Goal: Contribute content: Contribute content

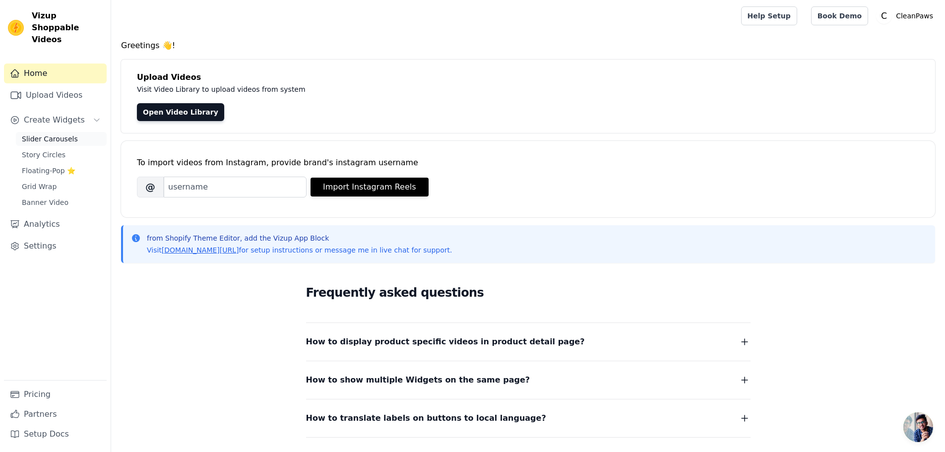
click at [41, 134] on span "Slider Carousels" at bounding box center [50, 139] width 56 height 10
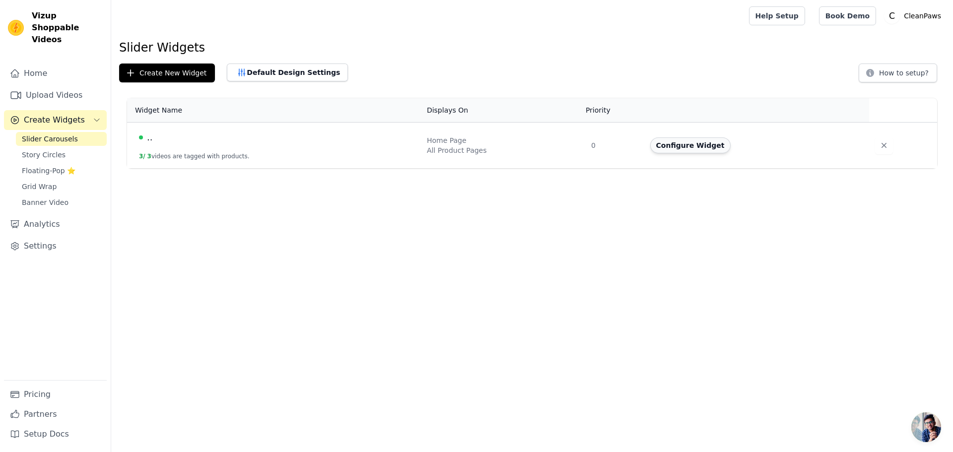
click at [708, 148] on button "Configure Widget" at bounding box center [690, 145] width 80 height 16
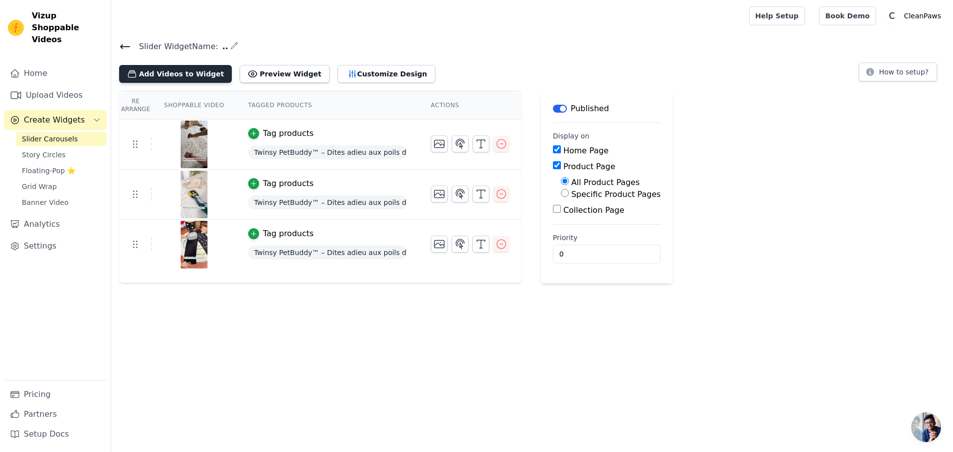
click at [199, 74] on button "Add Videos to Widget" at bounding box center [175, 74] width 113 height 18
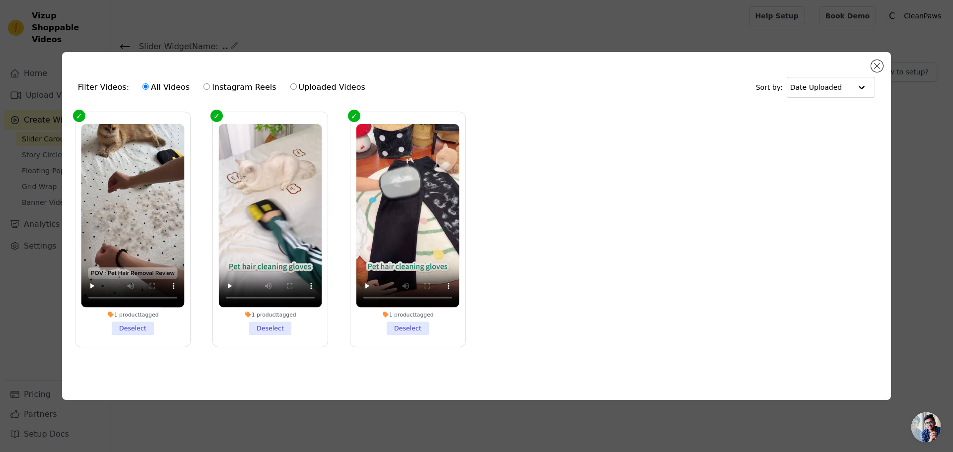
click at [906, 65] on div "Filter Videos: All Videos Instagram Reels Uploaded Videos Sort by: Date Uploade…" at bounding box center [476, 226] width 921 height 380
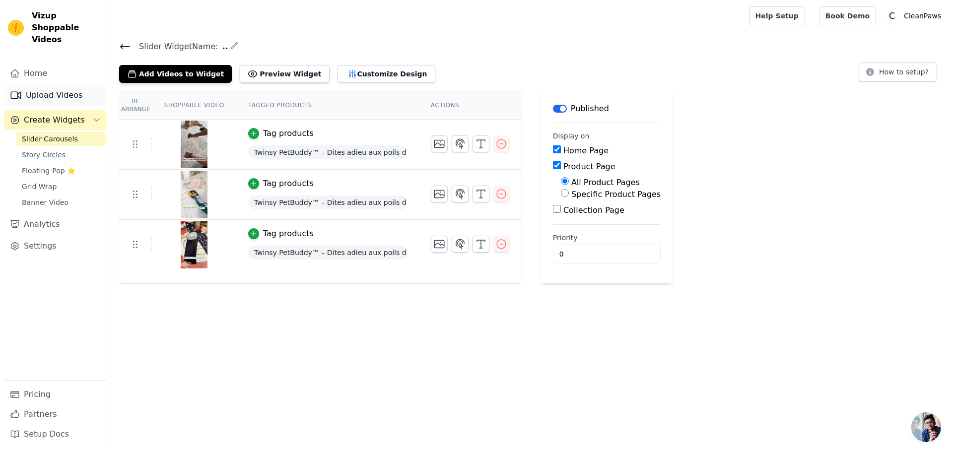
click at [45, 85] on link "Upload Videos" at bounding box center [55, 95] width 103 height 20
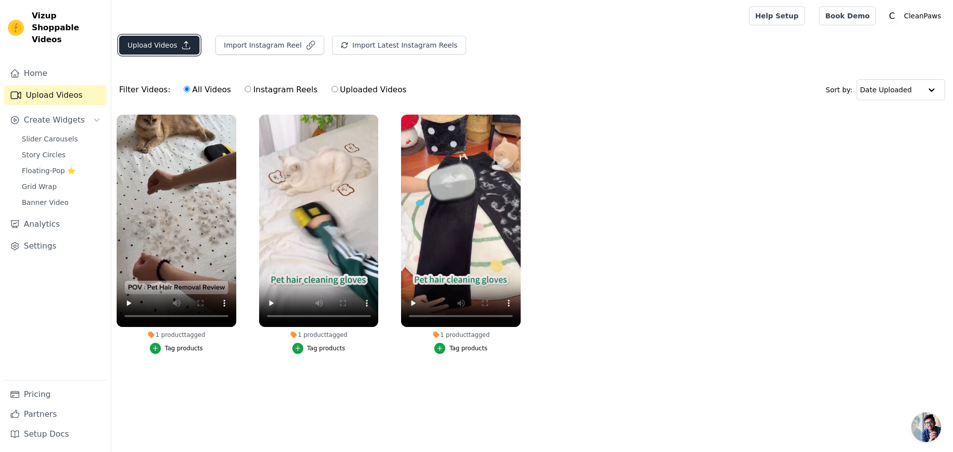
click at [171, 41] on button "Upload Videos" at bounding box center [159, 45] width 80 height 19
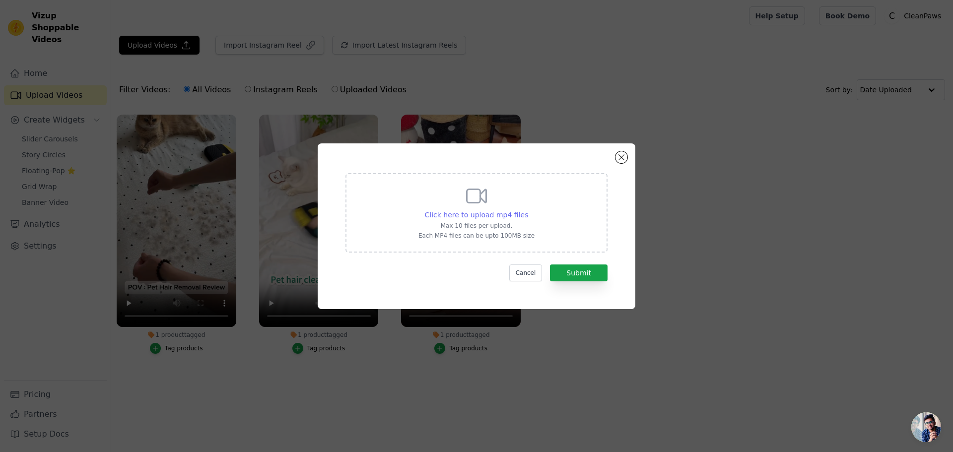
click at [511, 212] on span "Click here to upload mp4 files" at bounding box center [477, 215] width 104 height 8
click at [527, 210] on input "Click here to upload mp4 files Max 10 files per upload. Each MP4 files can be u…" at bounding box center [527, 209] width 0 height 0
type input "C:\fakepath\PinDown.io_NioPets1_1755721754.mp4"
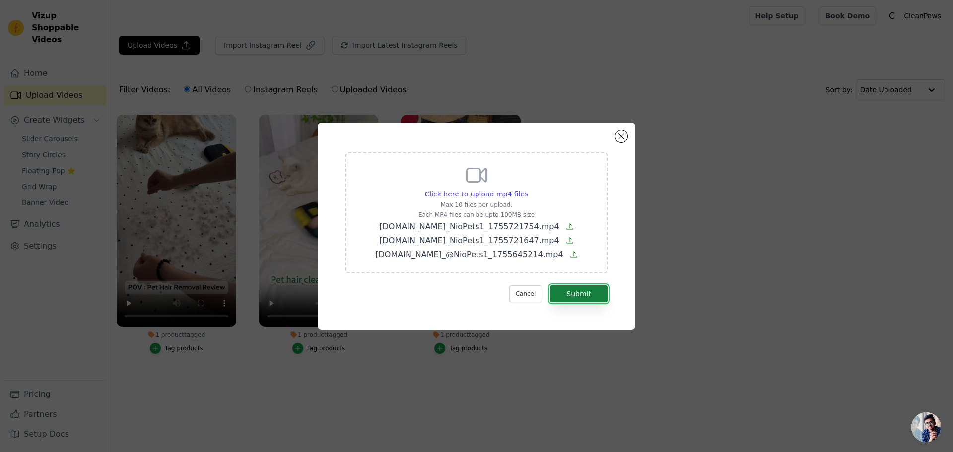
click at [585, 291] on button "Submit" at bounding box center [579, 293] width 58 height 17
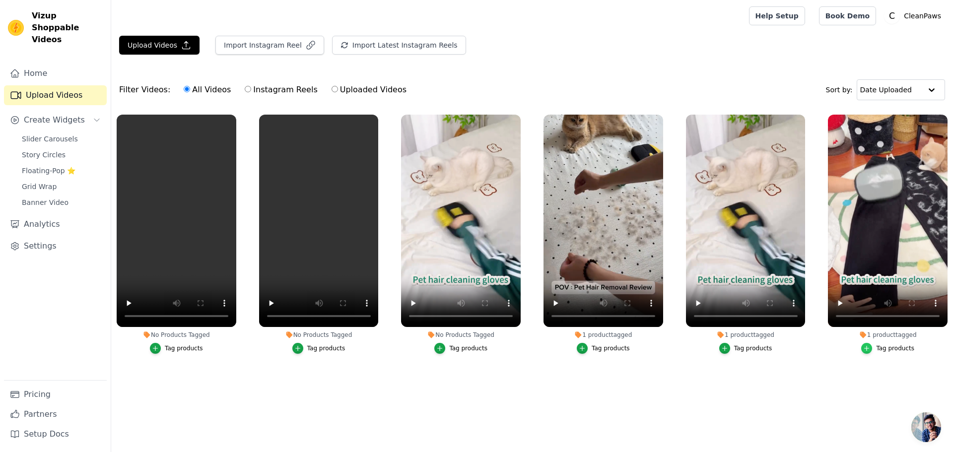
click at [869, 347] on icon "button" at bounding box center [866, 348] width 7 height 7
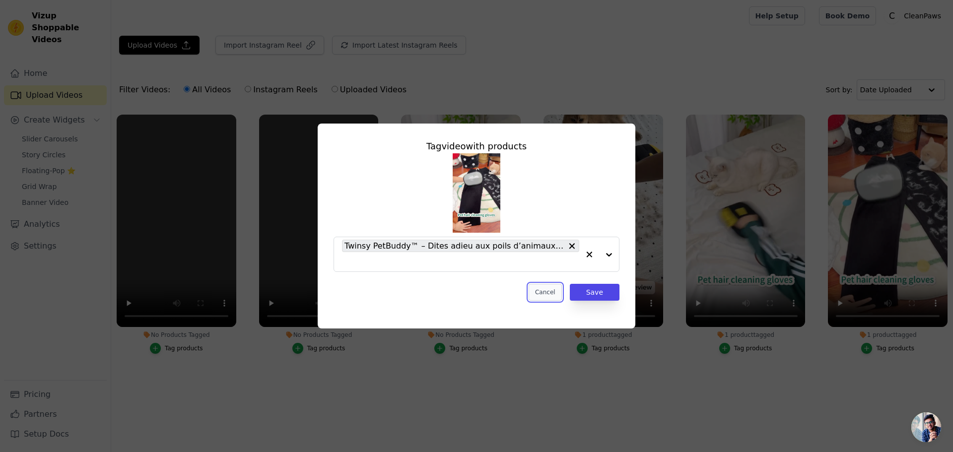
click at [544, 291] on button "Cancel" at bounding box center [544, 292] width 33 height 17
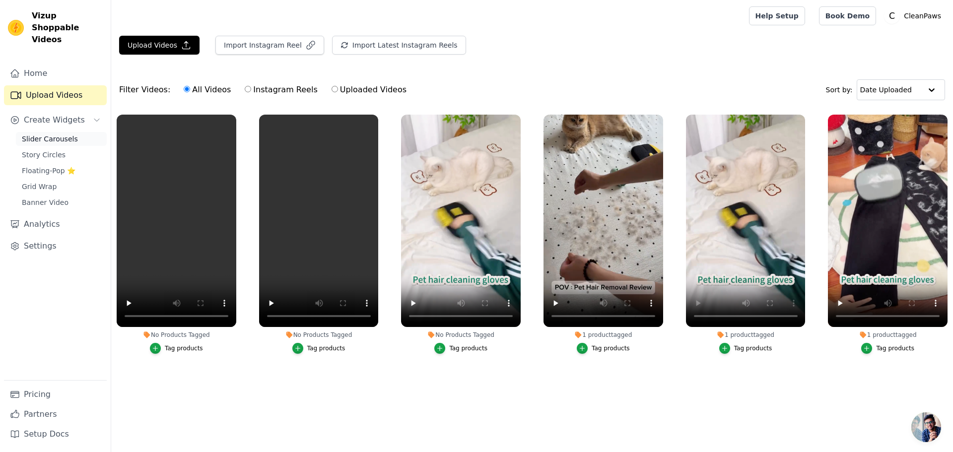
click at [50, 134] on span "Slider Carousels" at bounding box center [50, 139] width 56 height 10
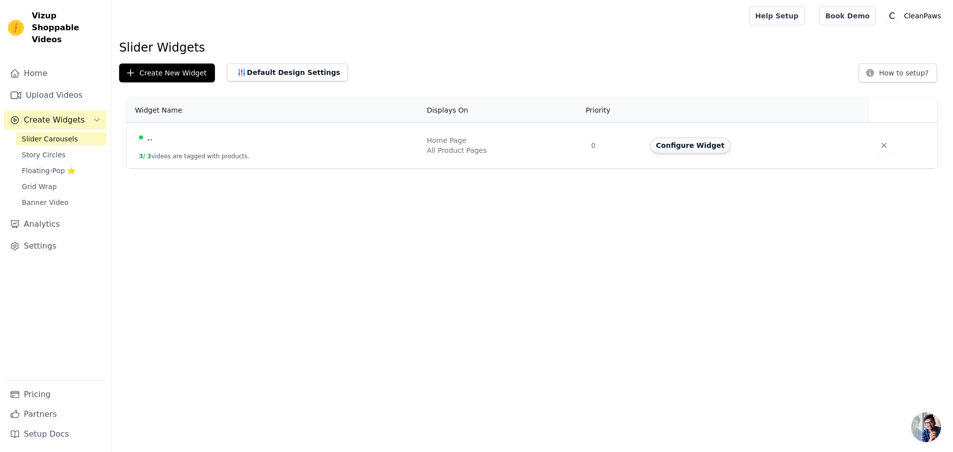
click at [670, 150] on button "Configure Widget" at bounding box center [690, 145] width 80 height 16
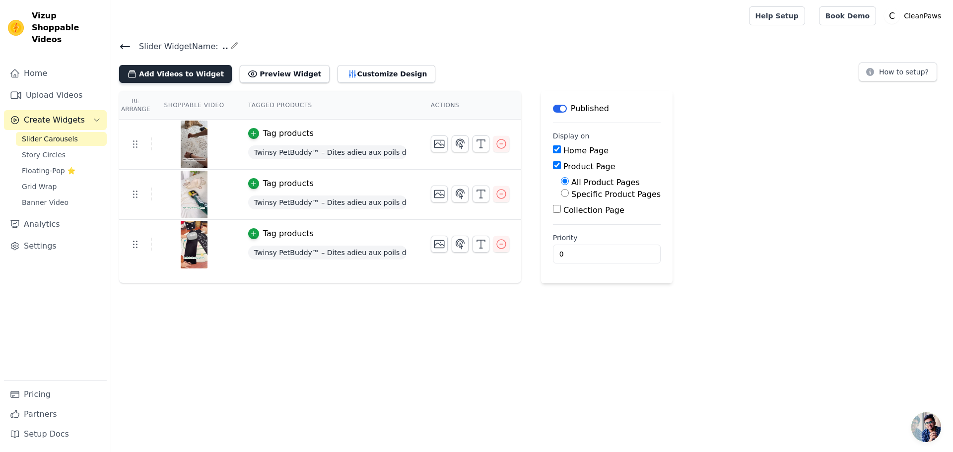
click at [152, 79] on button "Add Videos to Widget" at bounding box center [175, 74] width 113 height 18
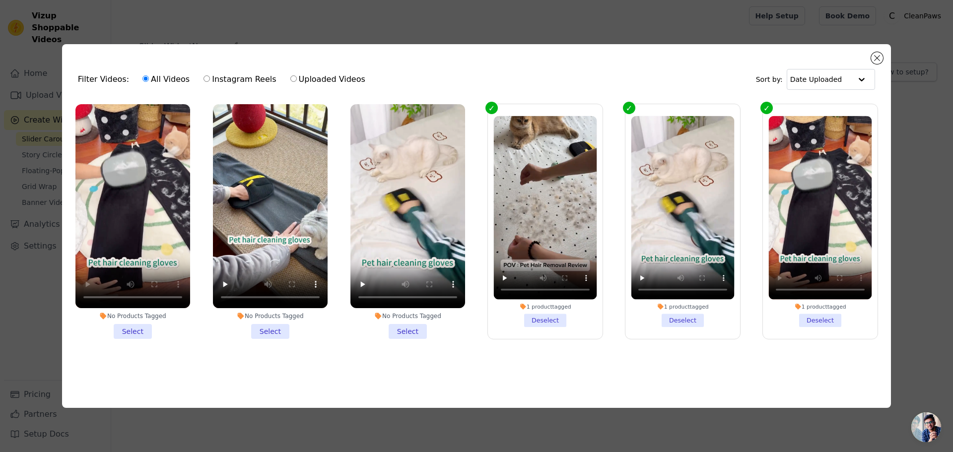
click at [881, 137] on div "1 product tagged Deselect" at bounding box center [820, 222] width 126 height 246
drag, startPoint x: 267, startPoint y: 330, endPoint x: 257, endPoint y: 329, distance: 10.5
click at [267, 330] on li "No Products Tagged Select" at bounding box center [270, 221] width 115 height 235
click at [0, 0] on input "No Products Tagged Select" at bounding box center [0, 0] width 0 height 0
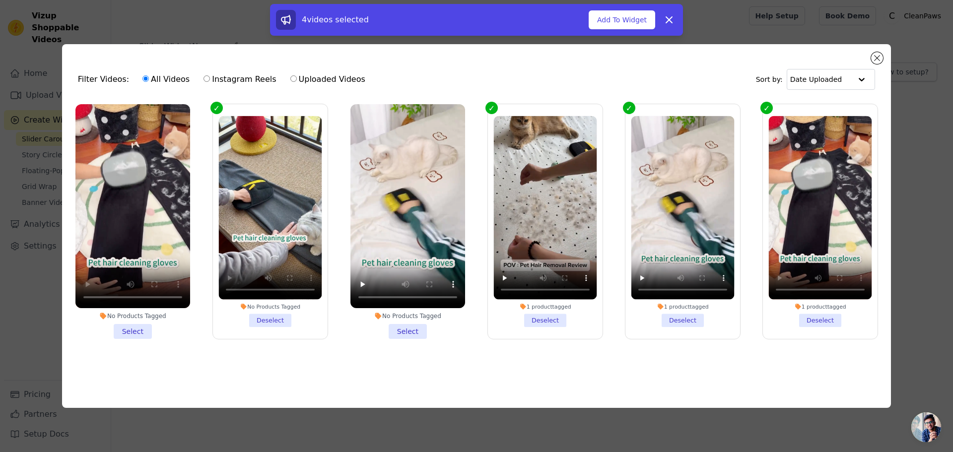
drag, startPoint x: 140, startPoint y: 328, endPoint x: 150, endPoint y: 322, distance: 12.0
click at [140, 329] on li "No Products Tagged Select" at bounding box center [132, 221] width 115 height 235
click at [0, 0] on input "No Products Tagged Select" at bounding box center [0, 0] width 0 height 0
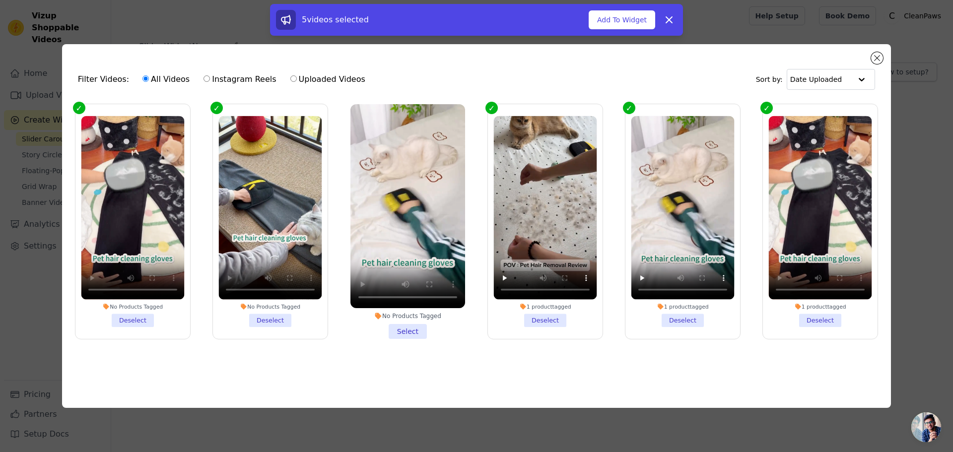
click at [407, 332] on li "No Products Tagged Select" at bounding box center [407, 221] width 115 height 235
click at [0, 0] on input "No Products Tagged Select" at bounding box center [0, 0] width 0 height 0
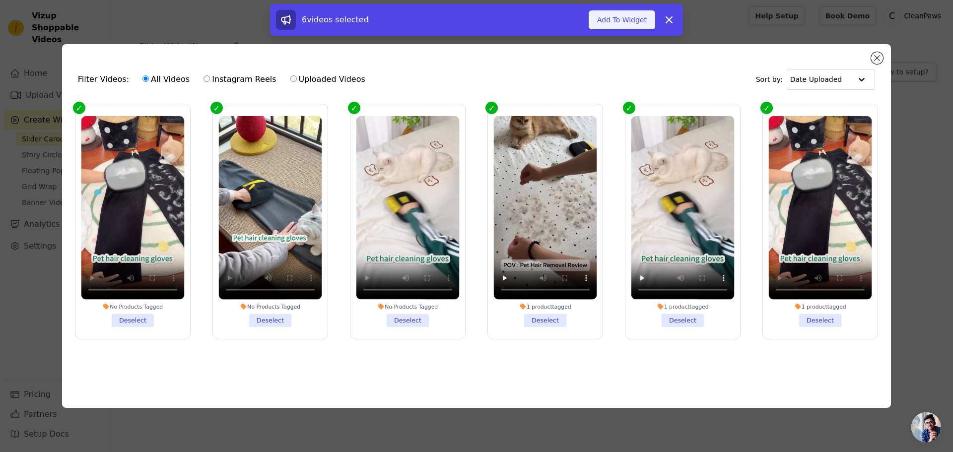
click at [604, 18] on button "Add To Widget" at bounding box center [621, 19] width 66 height 19
click at [882, 53] on div "Filter Videos: All Videos Instagram Reels Uploaded Videos Sort by: Date Uploade…" at bounding box center [476, 226] width 829 height 364
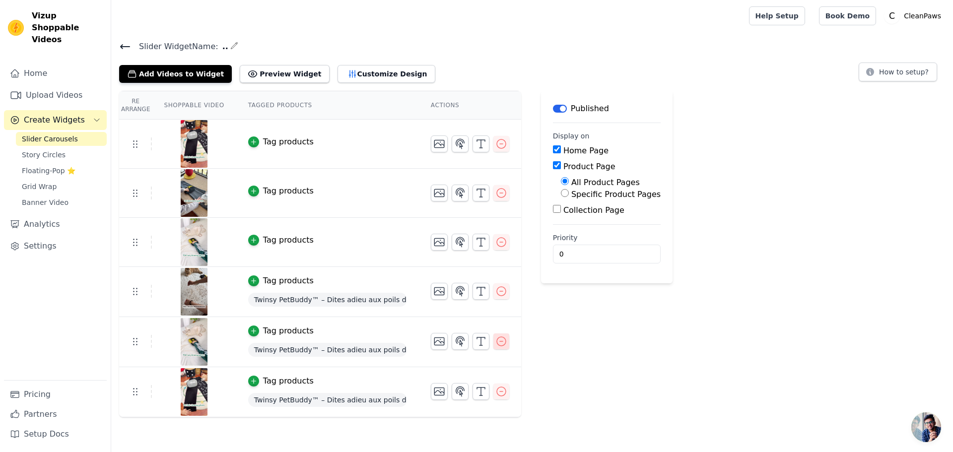
click at [495, 339] on icon "button" at bounding box center [501, 341] width 12 height 12
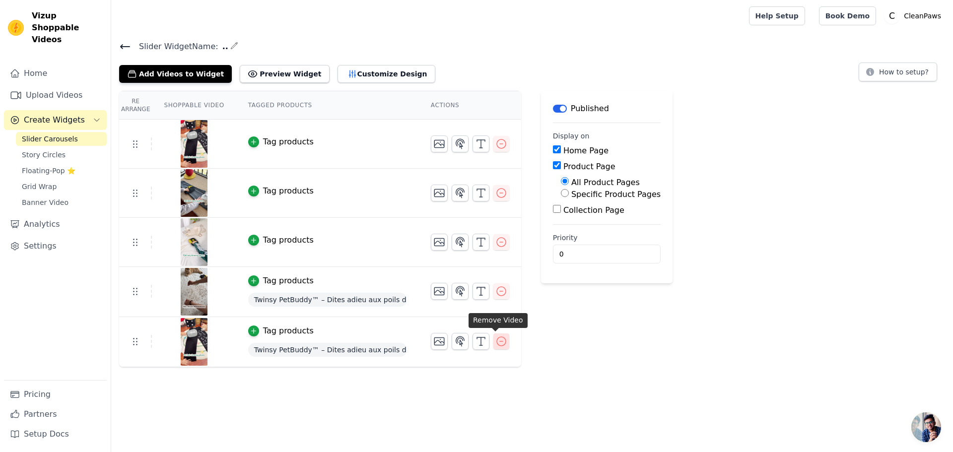
click at [497, 341] on icon "button" at bounding box center [501, 341] width 9 height 9
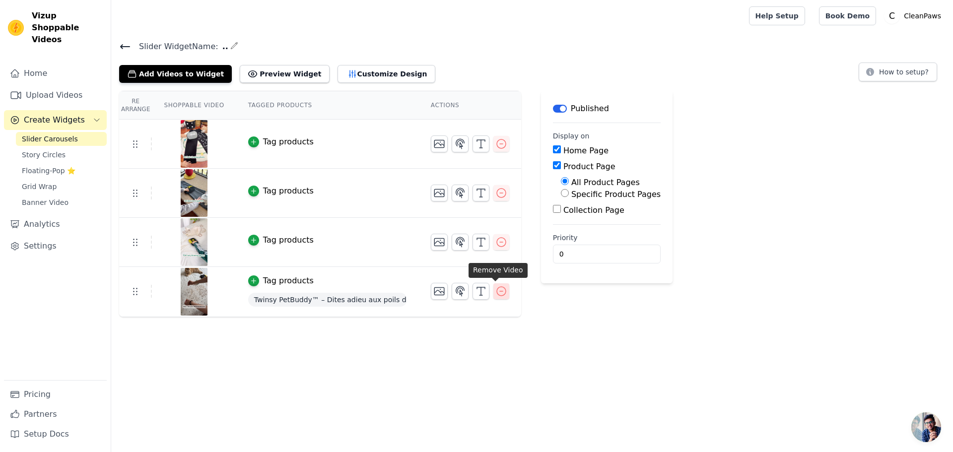
click at [498, 291] on icon "button" at bounding box center [501, 291] width 12 height 12
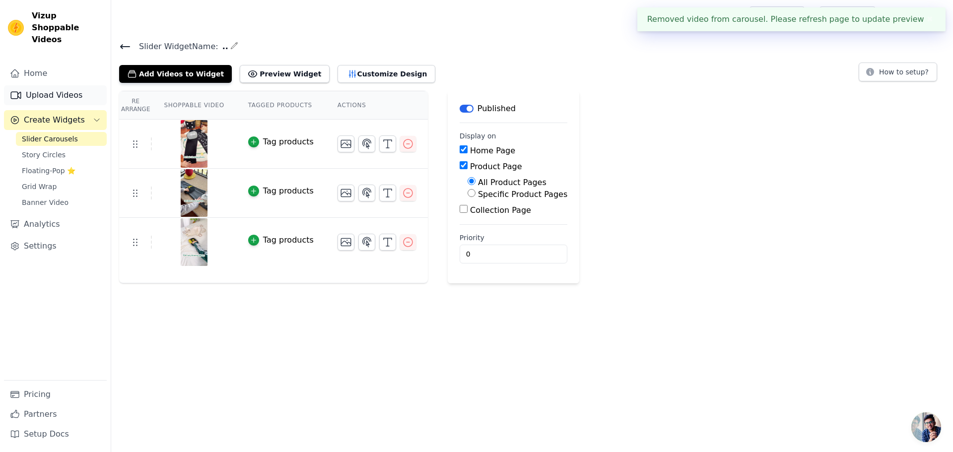
click at [33, 85] on link "Upload Videos" at bounding box center [55, 95] width 103 height 20
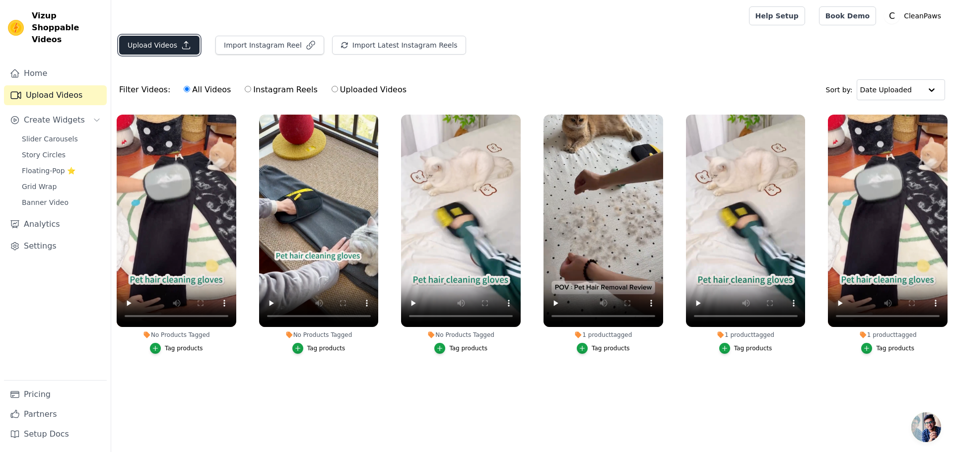
click at [173, 53] on button "Upload Videos" at bounding box center [159, 45] width 80 height 19
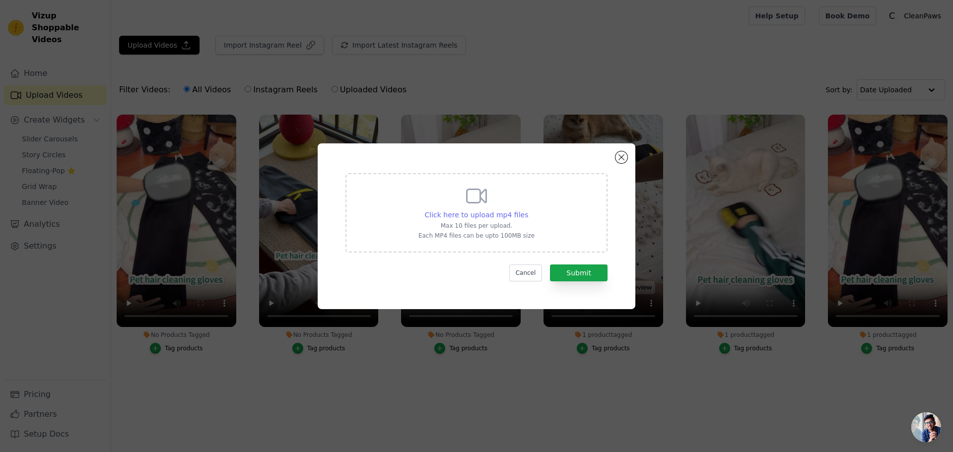
click at [470, 214] on span "Click here to upload mp4 files" at bounding box center [477, 215] width 104 height 8
click at [527, 210] on input "Click here to upload mp4 files Max 10 files per upload. Each MP4 files can be u…" at bounding box center [527, 209] width 0 height 0
type input "C:\fakepath\Try our pet hair remover glove today. Just swipe, peel, done🙂_↕️#cl…"
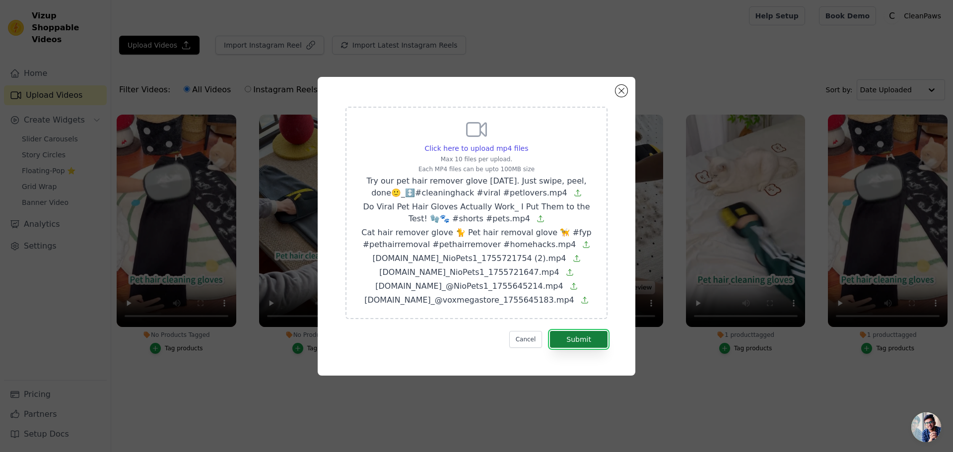
click at [591, 339] on button "Submit" at bounding box center [579, 339] width 58 height 17
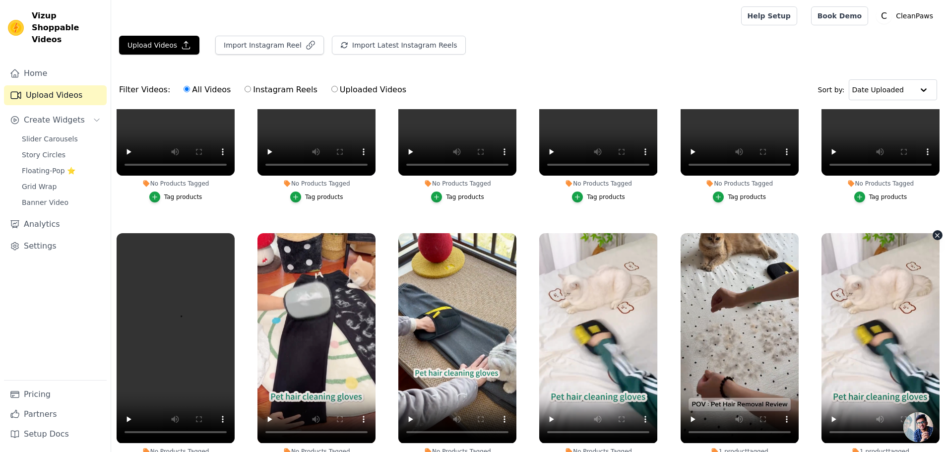
scroll to position [165, 0]
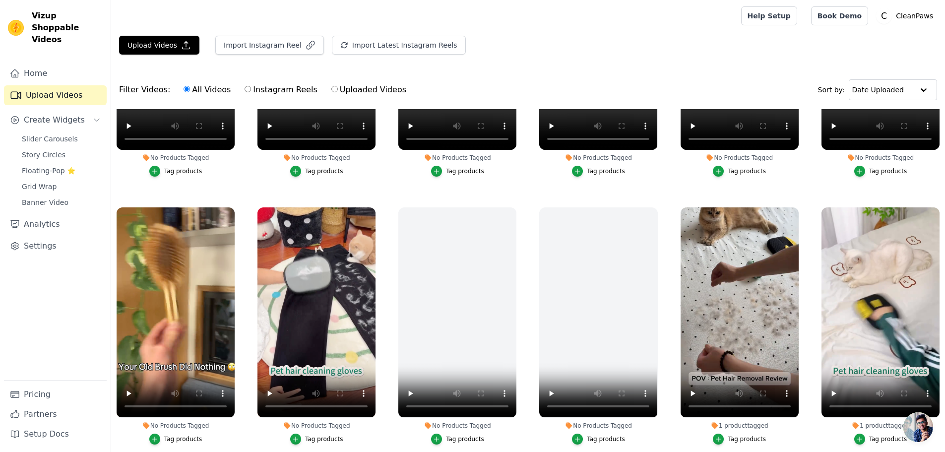
scroll to position [198, 0]
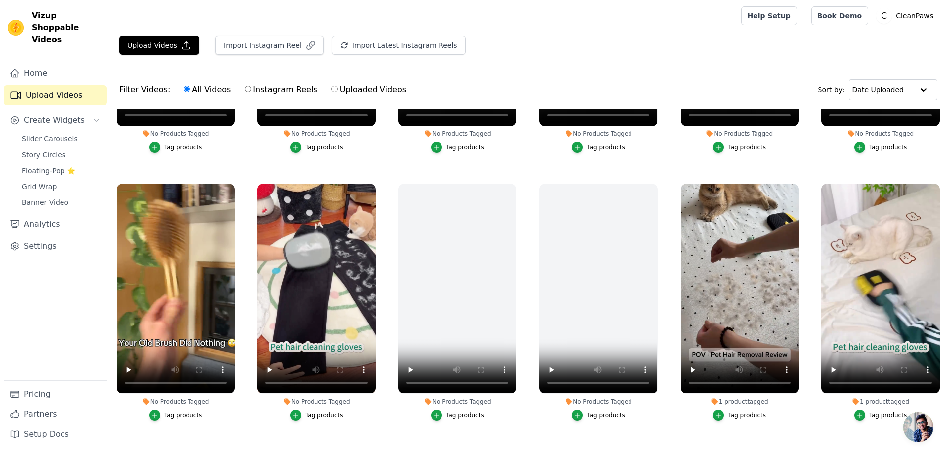
click at [621, 420] on label "No Products Tagged Tag products" at bounding box center [598, 304] width 119 height 242
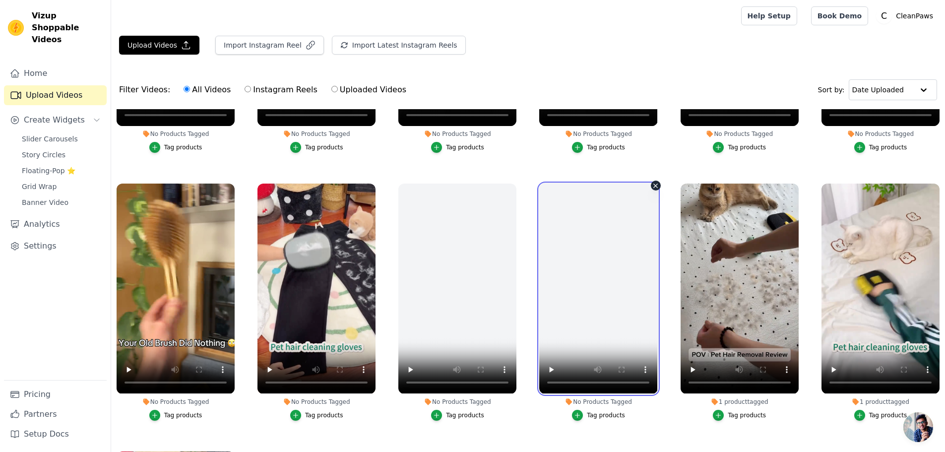
click at [585, 307] on video at bounding box center [598, 289] width 118 height 210
click at [654, 185] on icon "button" at bounding box center [655, 185] width 7 height 7
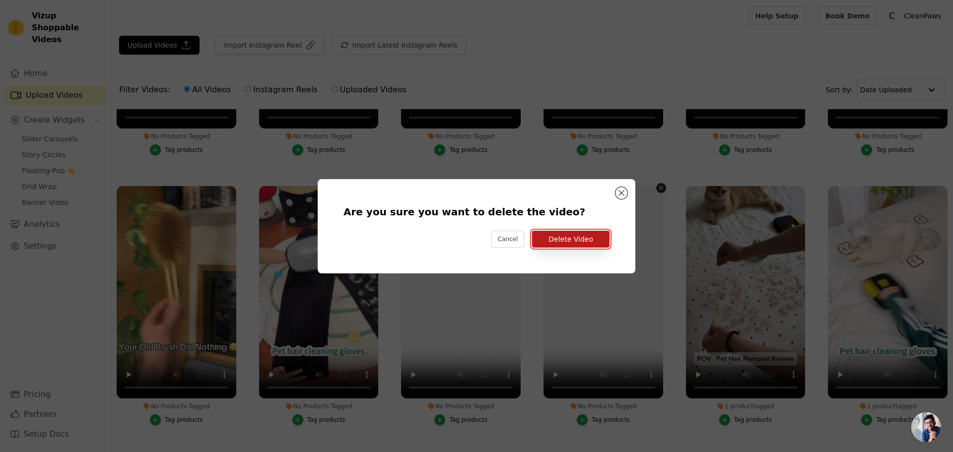
click at [587, 243] on button "Delete Video" at bounding box center [570, 239] width 77 height 17
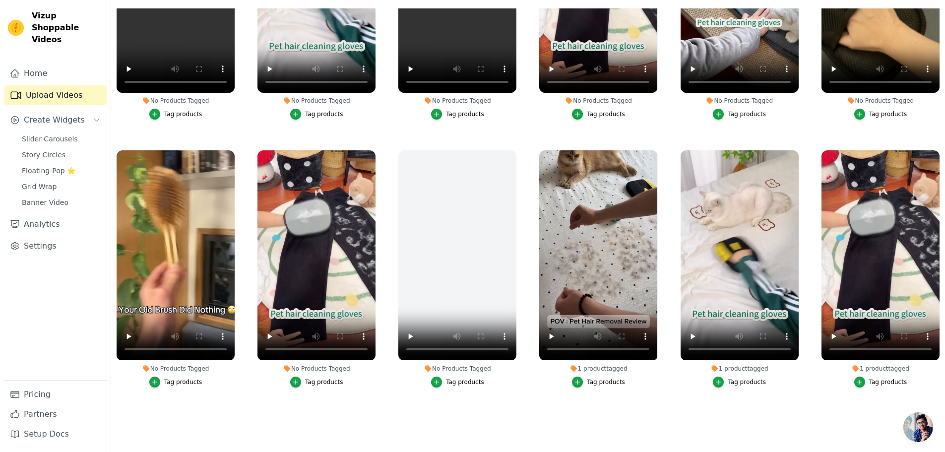
scroll to position [101, 0]
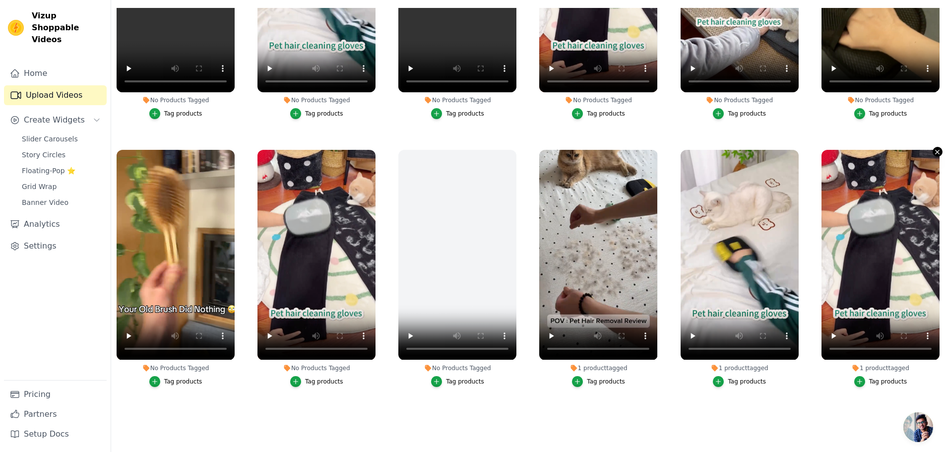
click at [934, 148] on icon "button" at bounding box center [937, 151] width 7 height 7
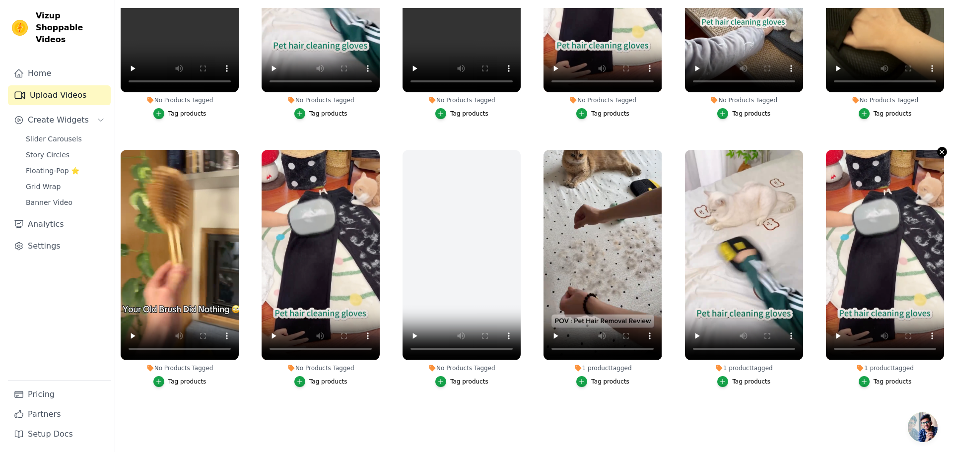
scroll to position [0, 0]
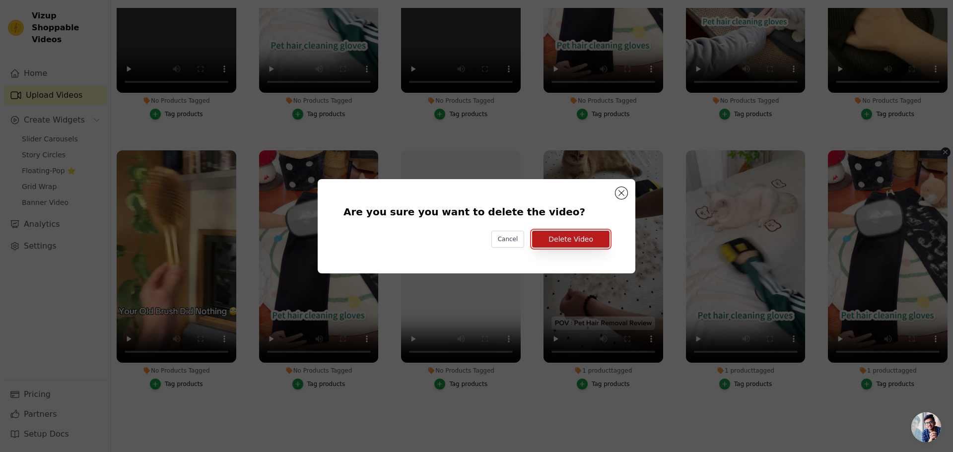
click at [593, 235] on button "Delete Video" at bounding box center [570, 239] width 77 height 17
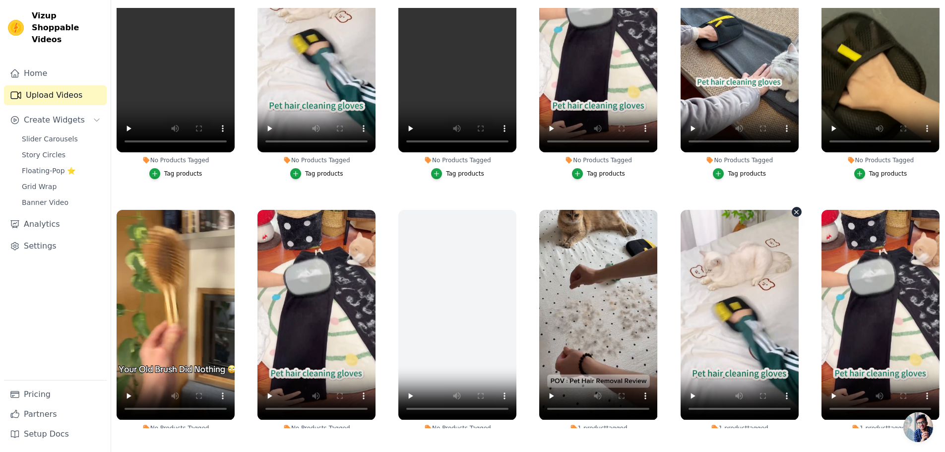
scroll to position [34, 0]
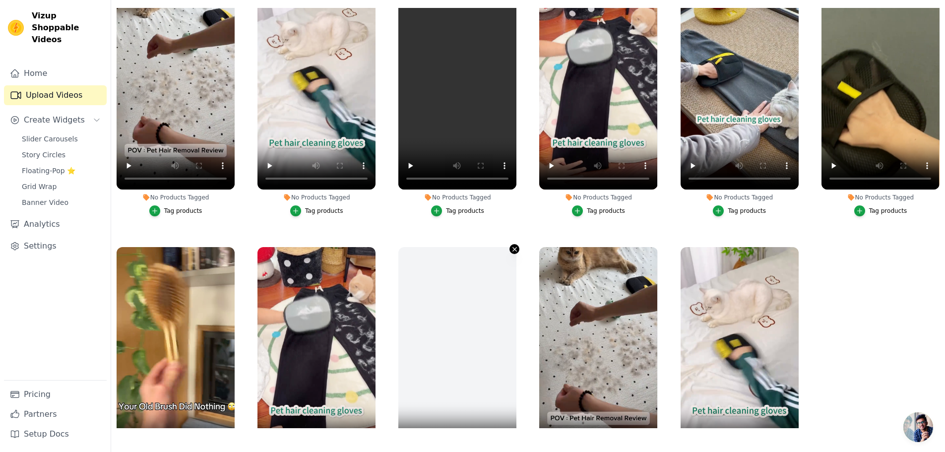
click at [513, 249] on icon "button" at bounding box center [515, 250] width 4 height 4
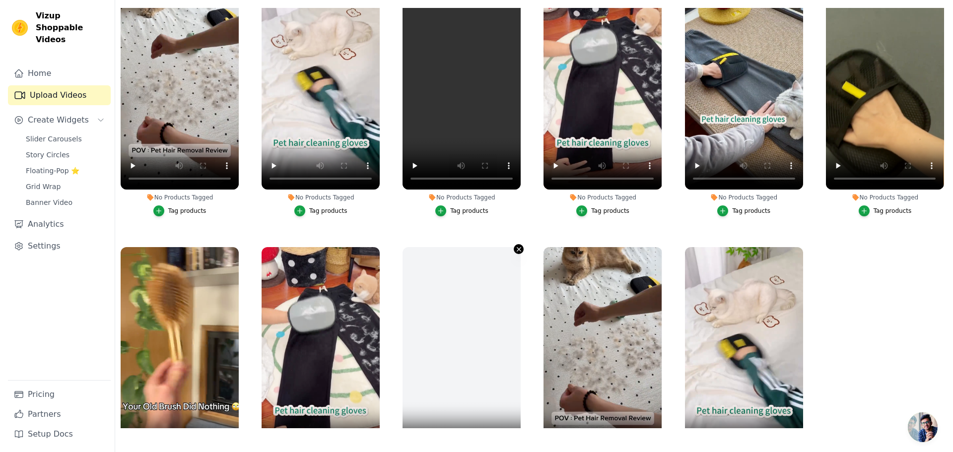
scroll to position [0, 0]
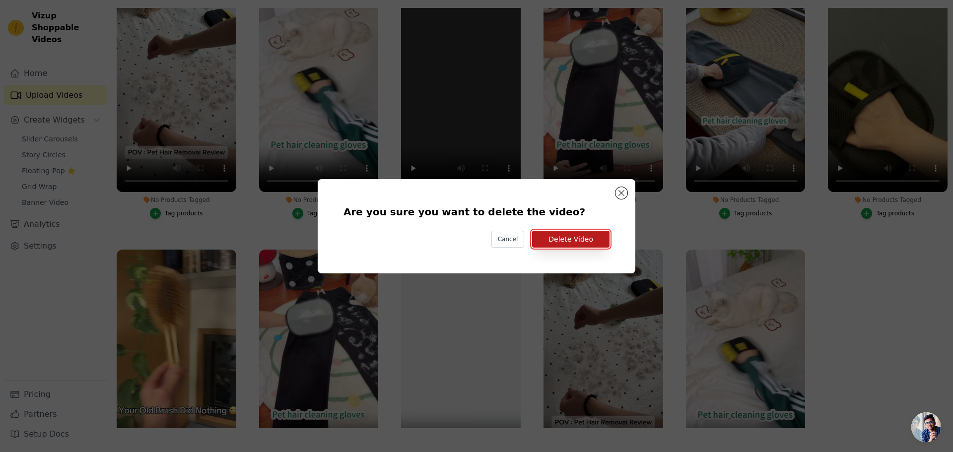
click at [576, 237] on button "Delete Video" at bounding box center [570, 239] width 77 height 17
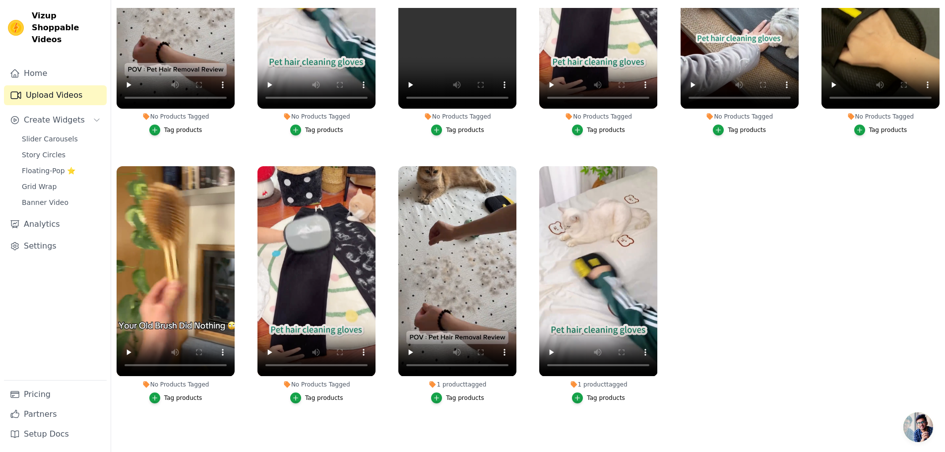
scroll to position [117, 0]
click at [654, 166] on icon "button" at bounding box center [656, 168] width 4 height 4
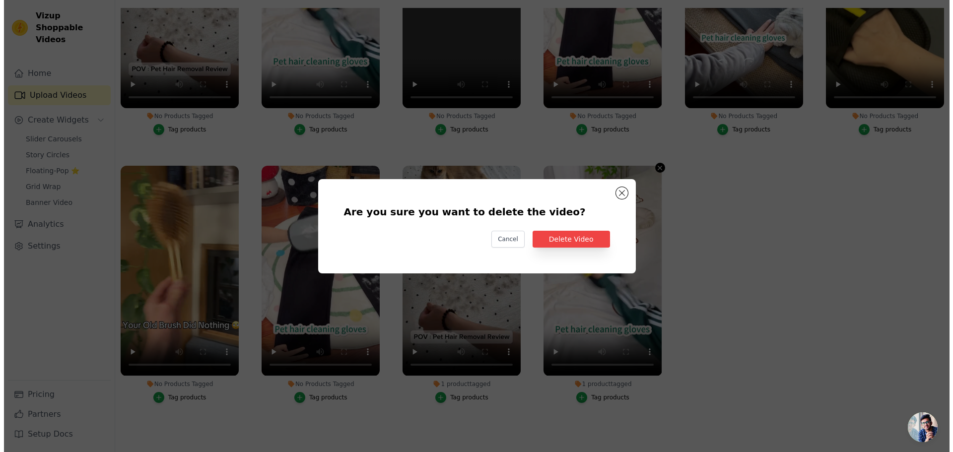
scroll to position [0, 0]
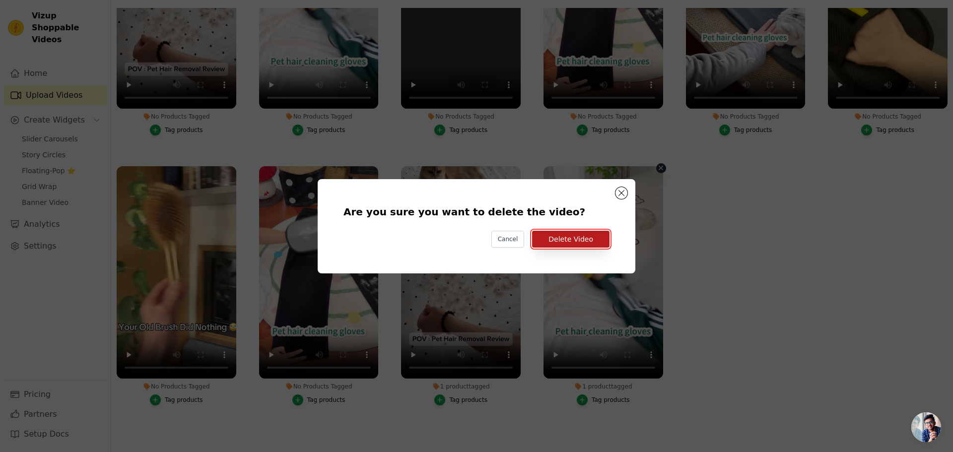
click at [555, 237] on button "Delete Video" at bounding box center [570, 239] width 77 height 17
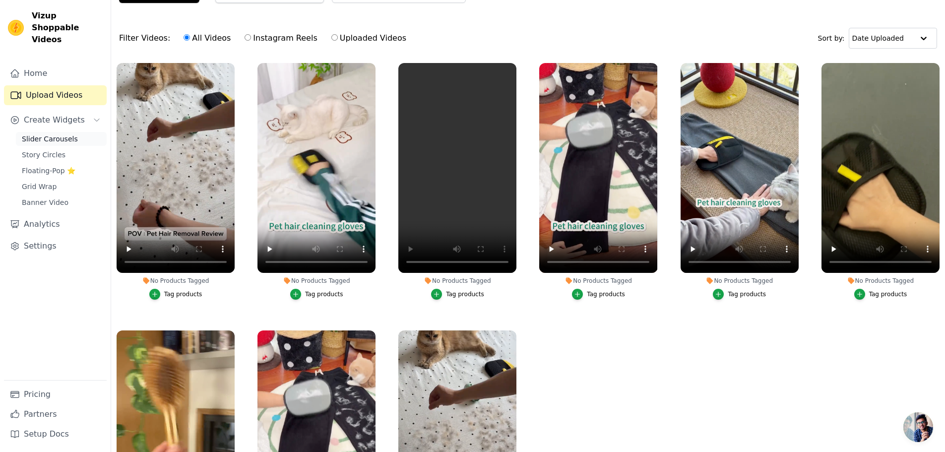
click at [41, 134] on span "Slider Carousels" at bounding box center [50, 139] width 56 height 10
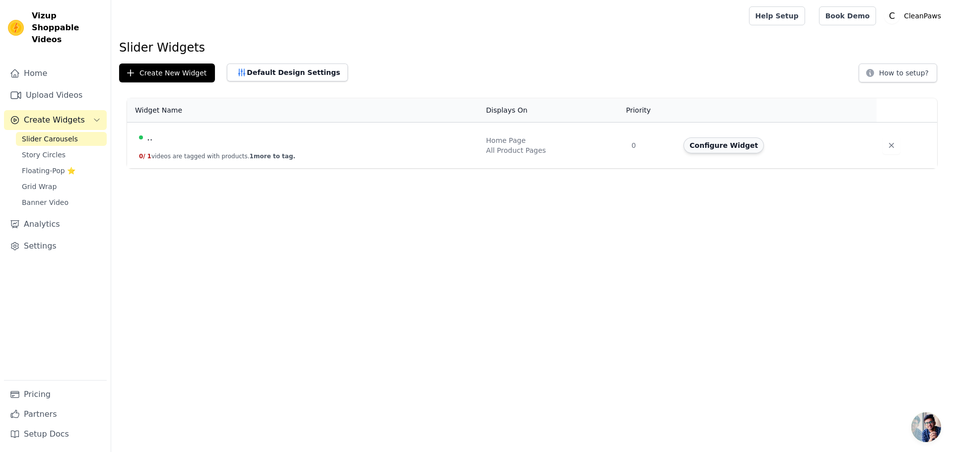
click at [730, 139] on button "Configure Widget" at bounding box center [723, 145] width 80 height 16
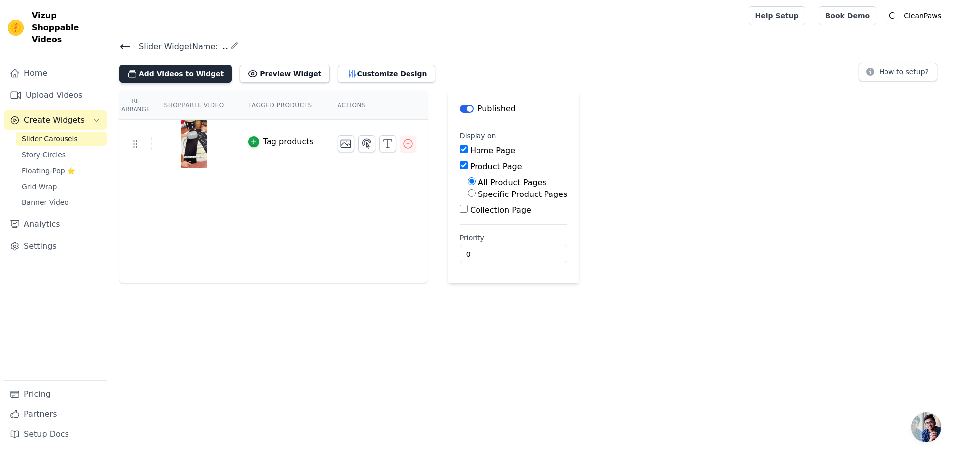
click at [186, 74] on button "Add Videos to Widget" at bounding box center [175, 74] width 113 height 18
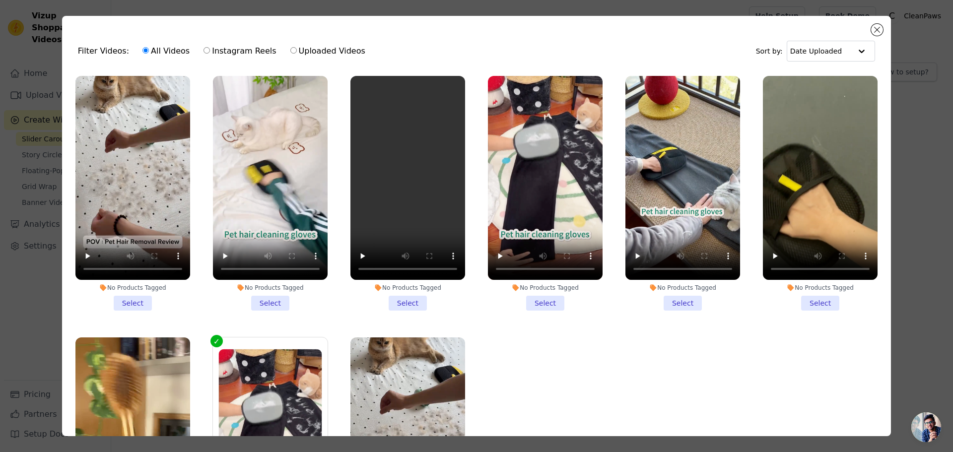
click at [123, 294] on li "No Products Tagged Select" at bounding box center [132, 193] width 115 height 235
click at [0, 0] on input "No Products Tagged Select" at bounding box center [0, 0] width 0 height 0
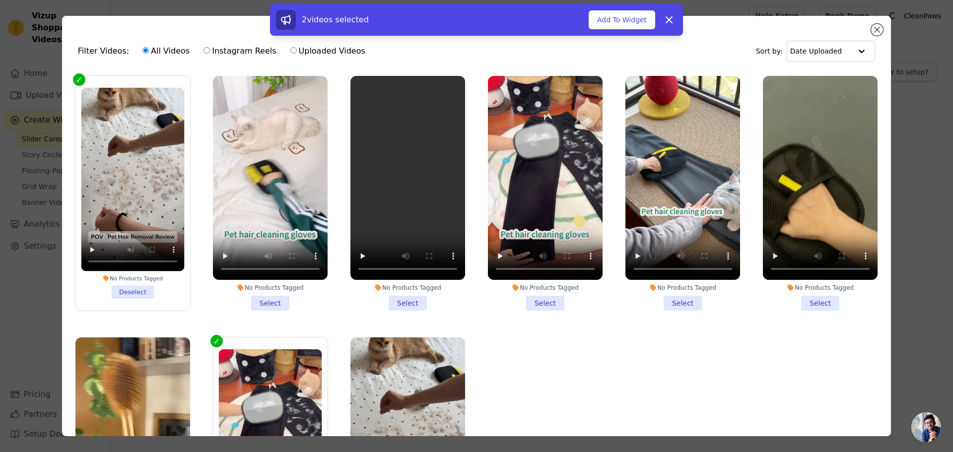
drag, startPoint x: 264, startPoint y: 295, endPoint x: 289, endPoint y: 296, distance: 24.8
click at [266, 296] on li "No Products Tagged Select" at bounding box center [270, 193] width 115 height 235
click at [0, 0] on input "No Products Tagged Select" at bounding box center [0, 0] width 0 height 0
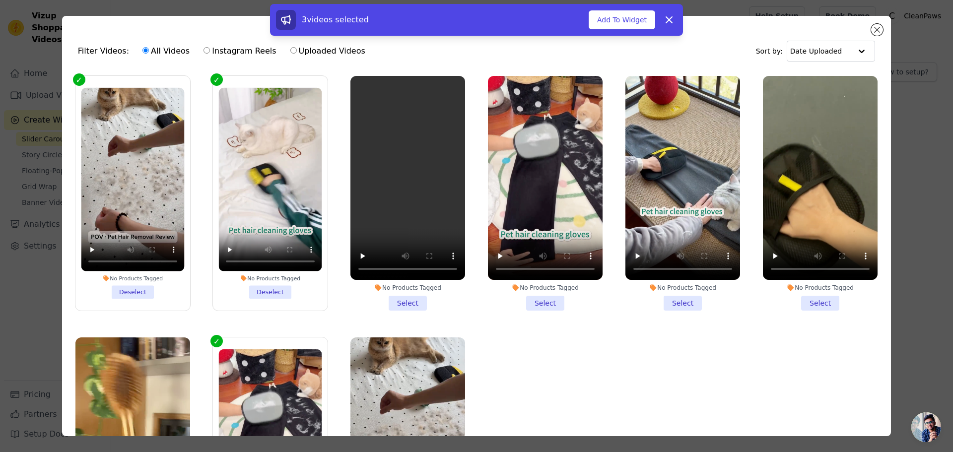
drag, startPoint x: 399, startPoint y: 294, endPoint x: 478, endPoint y: 291, distance: 79.4
click at [404, 295] on li "No Products Tagged Select" at bounding box center [407, 193] width 115 height 235
drag, startPoint x: 524, startPoint y: 294, endPoint x: 565, endPoint y: 294, distance: 40.7
click at [524, 294] on li "No Products Tagged Select" at bounding box center [545, 193] width 115 height 235
click at [0, 0] on input "No Products Tagged Select" at bounding box center [0, 0] width 0 height 0
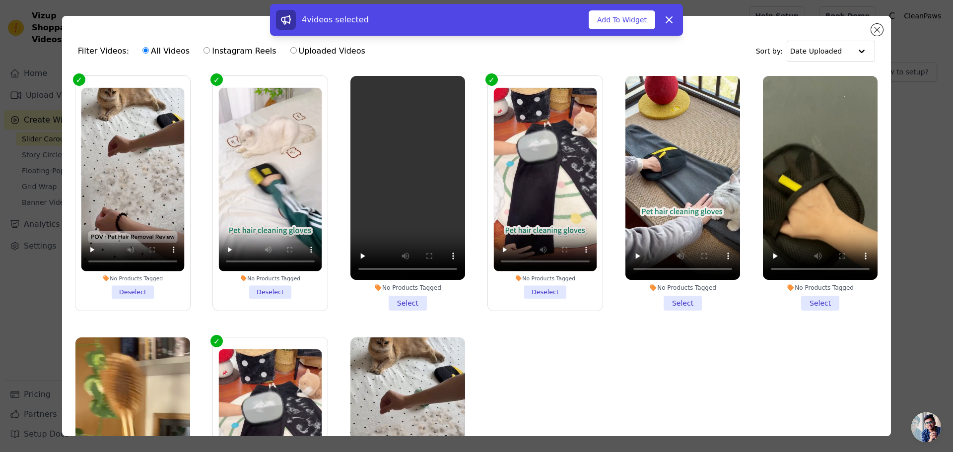
click at [658, 292] on li "No Products Tagged Select" at bounding box center [682, 193] width 115 height 235
click at [0, 0] on input "No Products Tagged Select" at bounding box center [0, 0] width 0 height 0
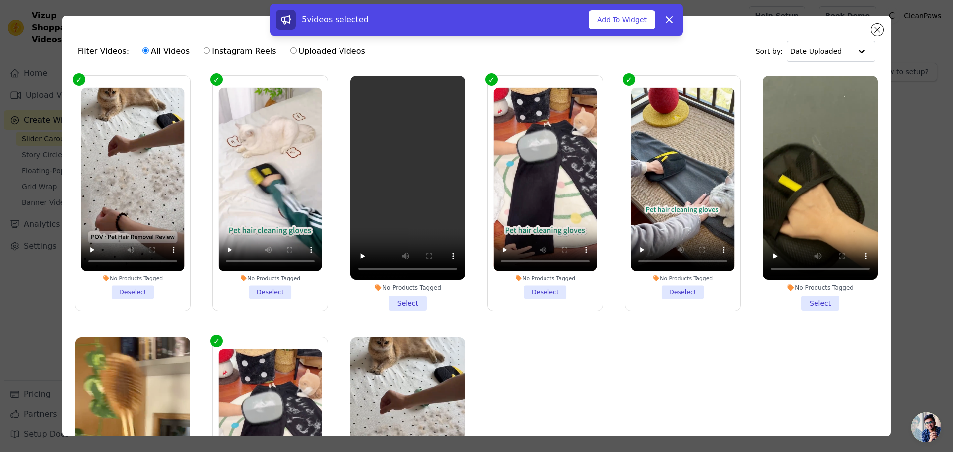
click at [806, 294] on li "No Products Tagged Select" at bounding box center [820, 193] width 115 height 235
click at [0, 0] on input "No Products Tagged Select" at bounding box center [0, 0] width 0 height 0
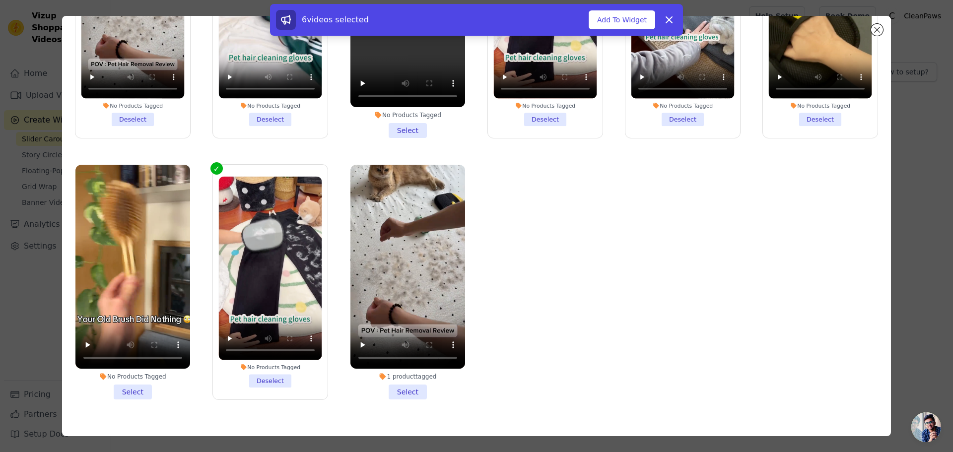
scroll to position [86, 0]
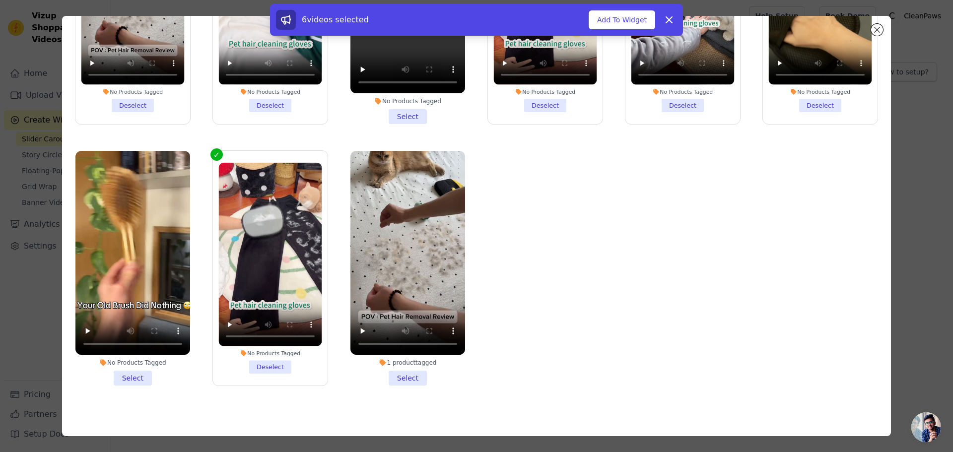
click at [396, 374] on li "1 product tagged Select" at bounding box center [407, 268] width 115 height 235
click at [0, 0] on input "1 product tagged Select" at bounding box center [0, 0] width 0 height 0
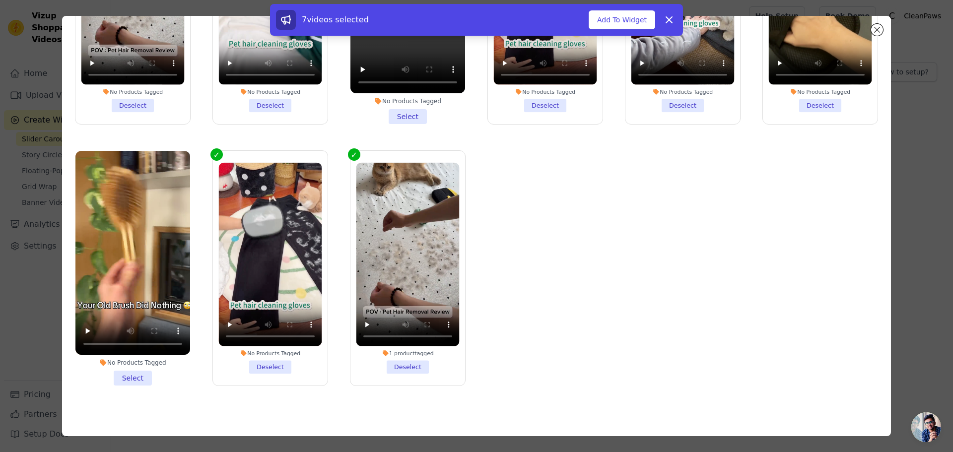
click at [136, 366] on li "No Products Tagged Select" at bounding box center [132, 268] width 115 height 235
click at [0, 0] on input "No Products Tagged Select" at bounding box center [0, 0] width 0 height 0
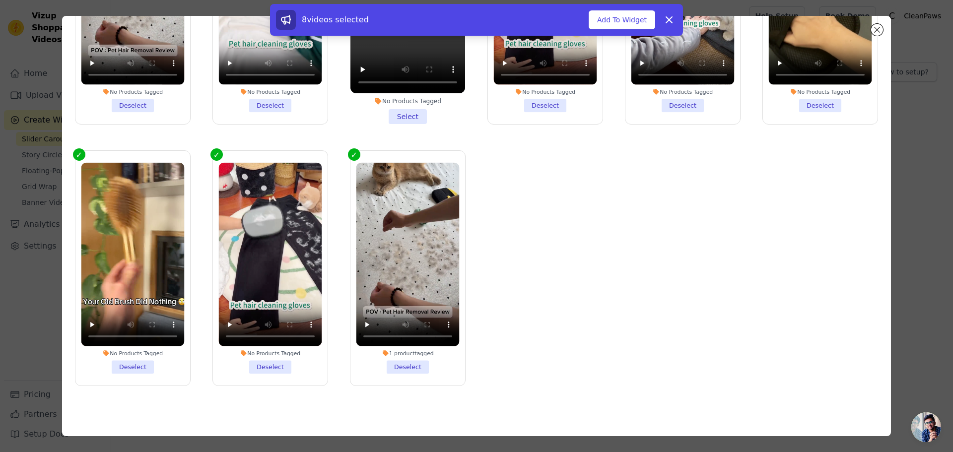
click at [262, 365] on li "No Products Tagged Deselect" at bounding box center [269, 267] width 103 height 211
click at [0, 0] on input "No Products Tagged Deselect" at bounding box center [0, 0] width 0 height 0
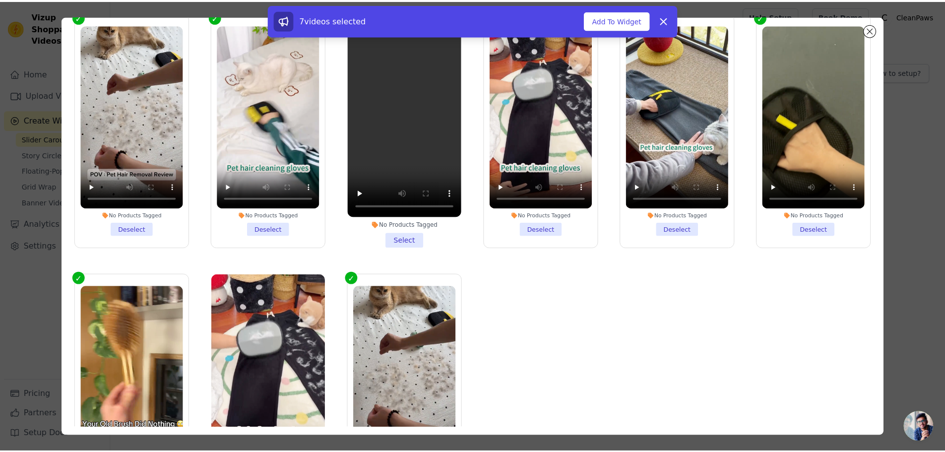
scroll to position [0, 0]
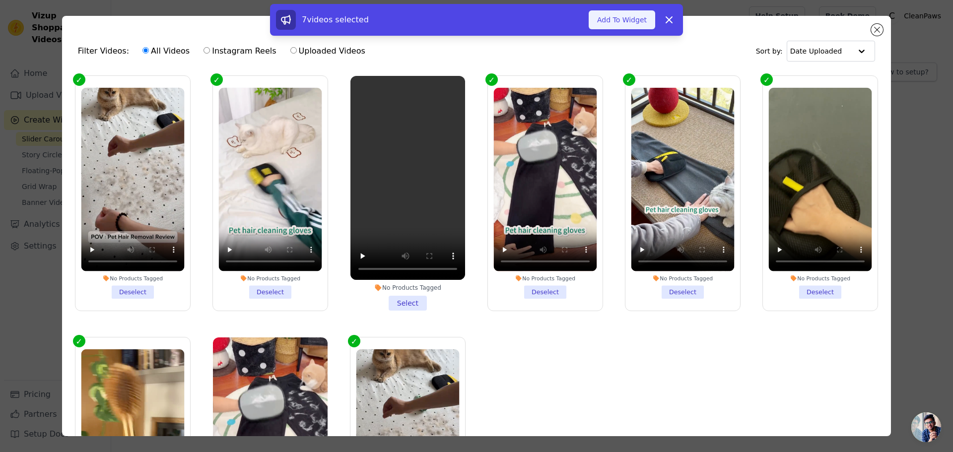
click at [611, 29] on button "Add To Widget" at bounding box center [621, 19] width 66 height 19
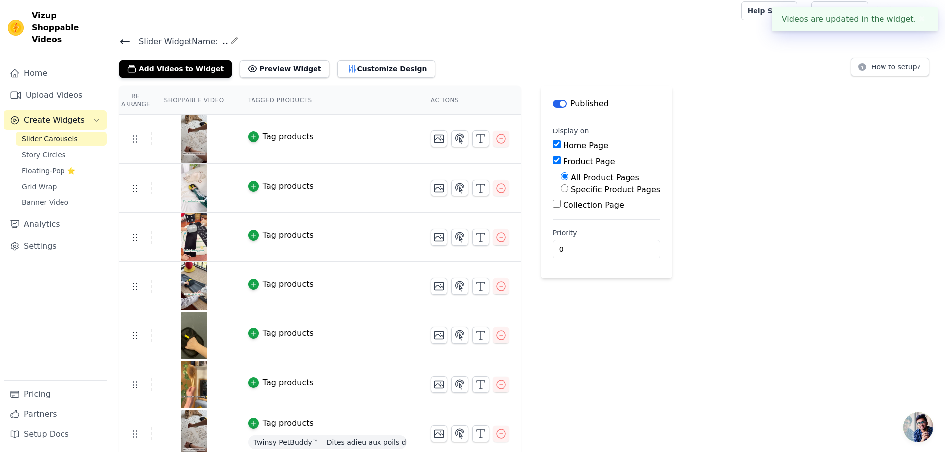
scroll to position [12, 0]
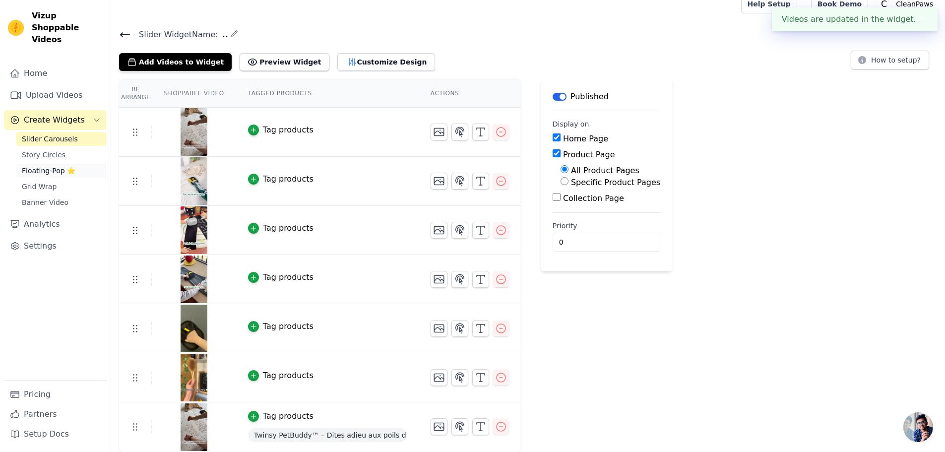
click at [33, 166] on span "Floating-Pop ⭐" at bounding box center [49, 171] width 54 height 10
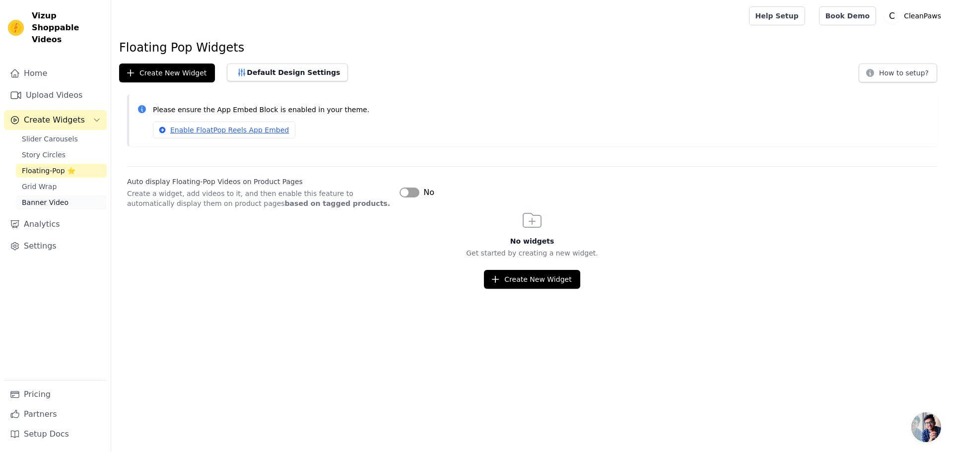
click at [35, 197] on span "Banner Video" at bounding box center [45, 202] width 47 height 10
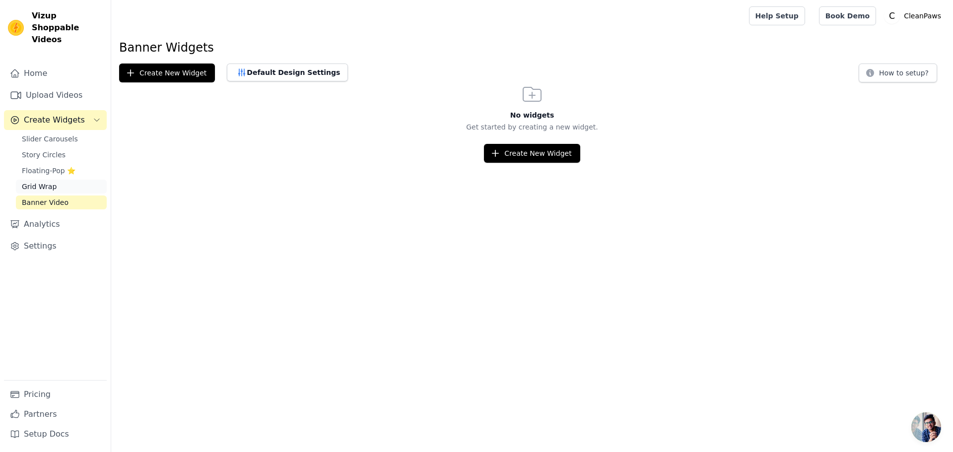
click at [36, 182] on span "Grid Wrap" at bounding box center [39, 187] width 35 height 10
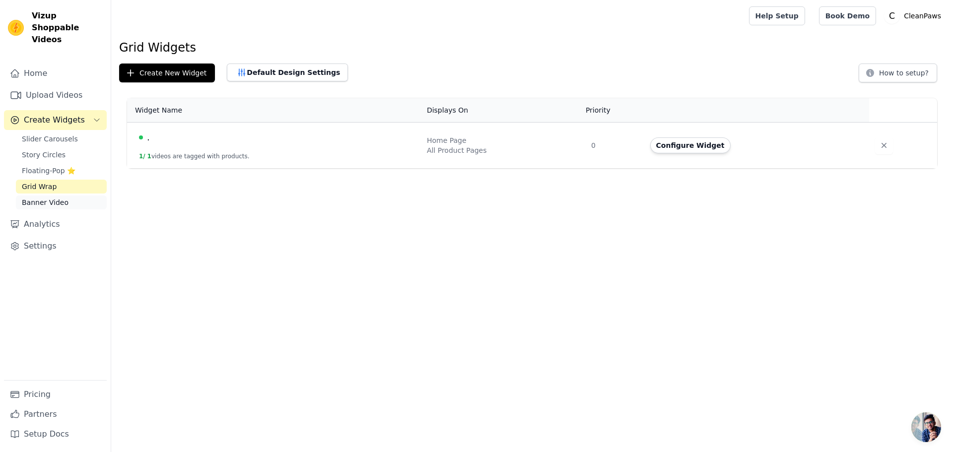
click at [47, 197] on span "Banner Video" at bounding box center [45, 202] width 47 height 10
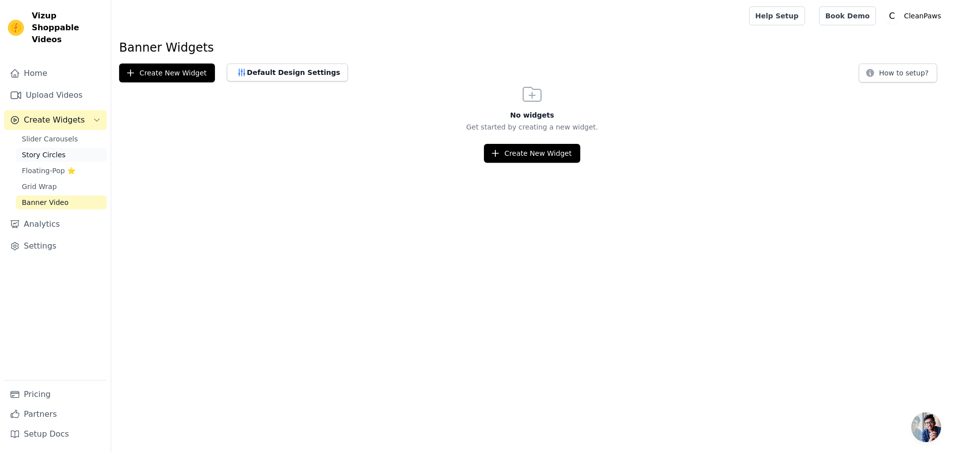
click at [44, 150] on span "Story Circles" at bounding box center [44, 155] width 44 height 10
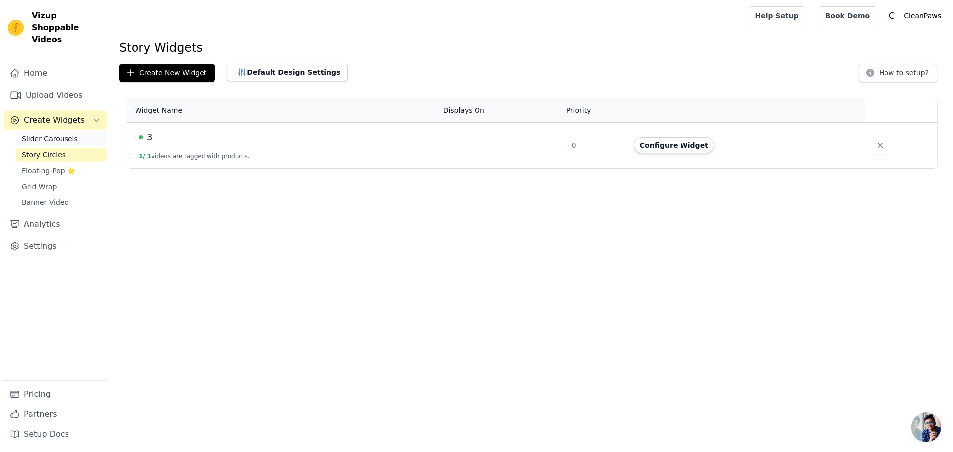
click at [44, 134] on span "Slider Carousels" at bounding box center [50, 139] width 56 height 10
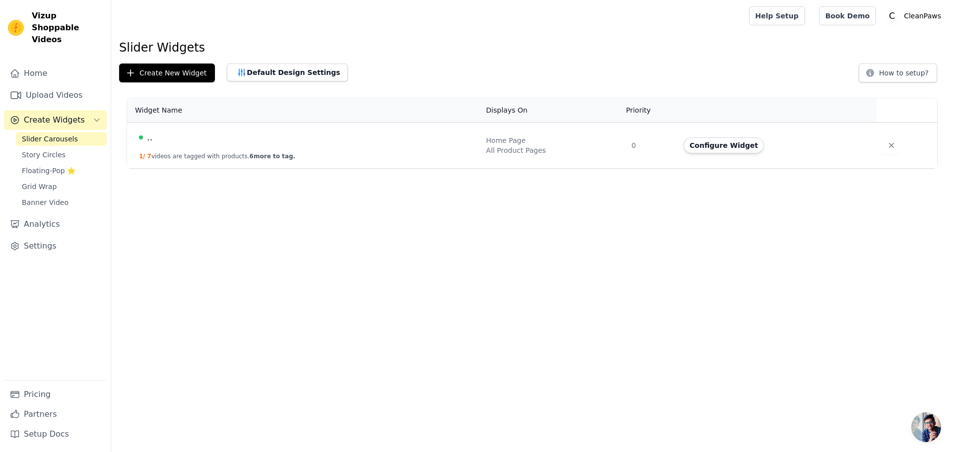
click at [252, 154] on span "6 more to tag." at bounding box center [273, 156] width 46 height 7
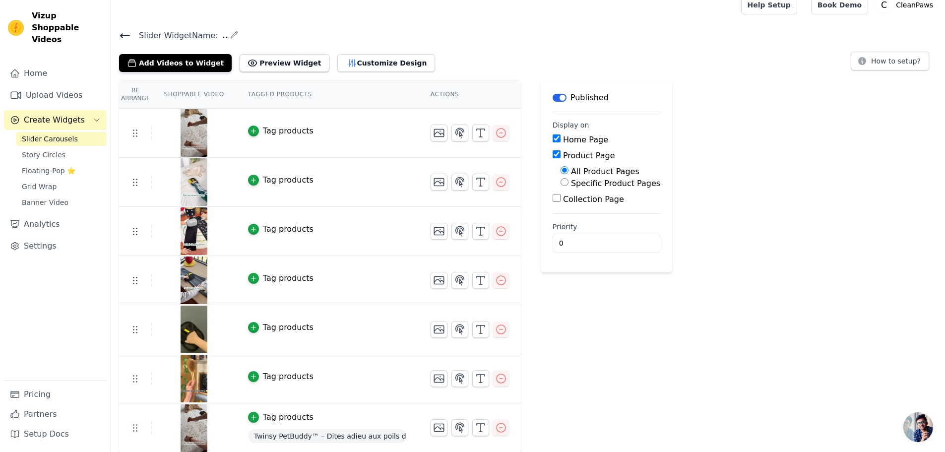
scroll to position [12, 0]
click at [495, 127] on icon "button" at bounding box center [501, 132] width 12 height 12
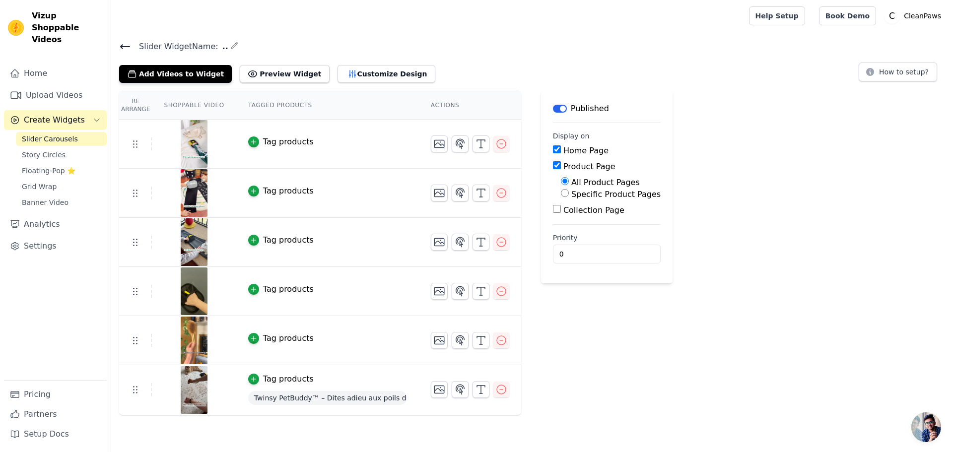
click at [49, 73] on div "Home Upload Videos Create Widgets Slider Carousels Story Circles Floating-Pop ⭐…" at bounding box center [55, 222] width 103 height 317
click at [61, 85] on link "Upload Videos" at bounding box center [55, 95] width 103 height 20
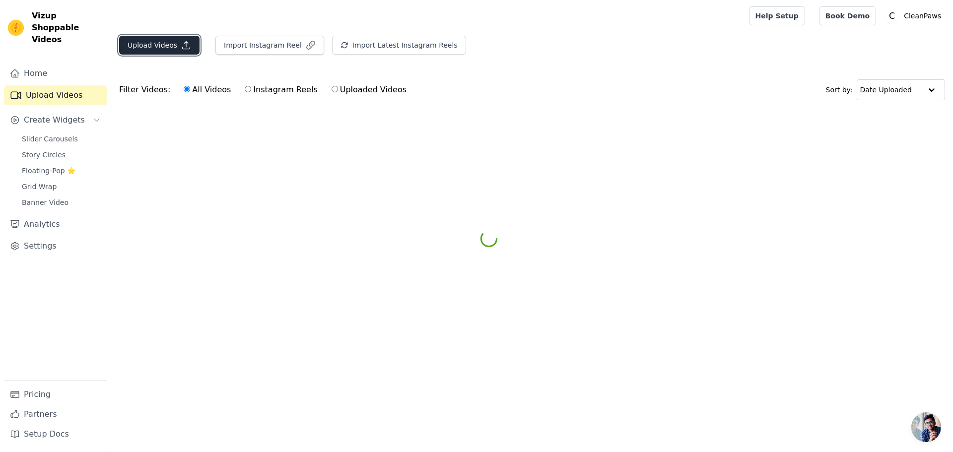
click at [161, 43] on button "Upload Videos" at bounding box center [159, 45] width 80 height 19
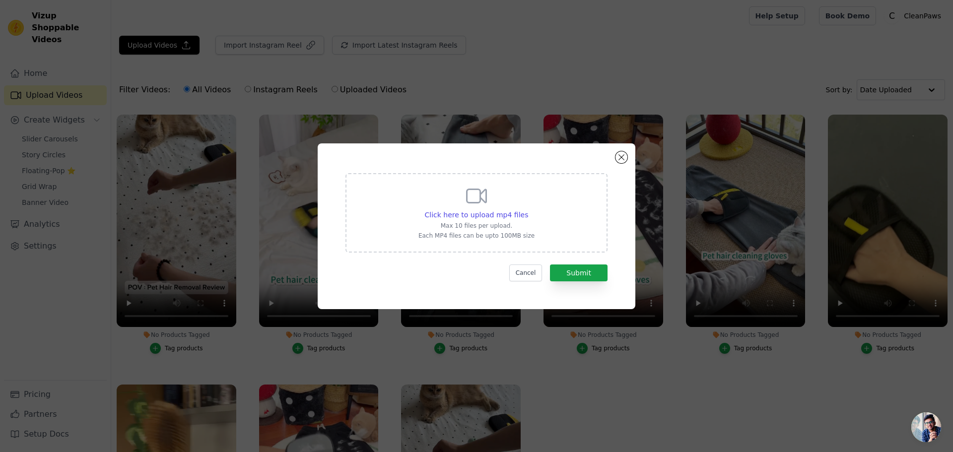
click at [497, 221] on div "Click here to upload mp4 files Max 10 files per upload. Each MP4 files can be u…" at bounding box center [476, 212] width 116 height 56
click at [527, 210] on input "Click here to upload mp4 files Max 10 files per upload. Each MP4 files can be u…" at bounding box center [527, 209] width 0 height 0
drag, startPoint x: 483, startPoint y: 242, endPoint x: 477, endPoint y: 239, distance: 7.3
click at [481, 242] on div "Click here to upload mp4 files Max 10 files per upload. Each MP4 files can be u…" at bounding box center [476, 212] width 262 height 79
click at [527, 210] on input "Click here to upload mp4 files Max 10 files per upload. Each MP4 files can be u…" at bounding box center [527, 209] width 0 height 0
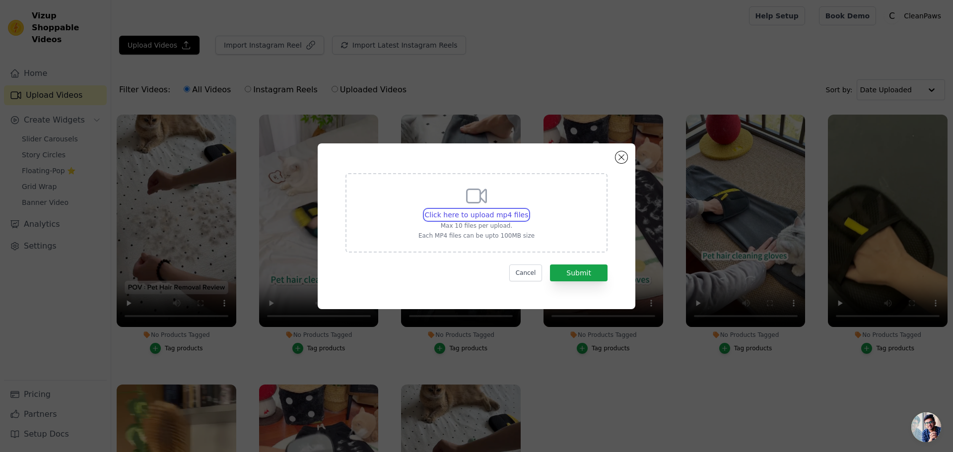
type input "C:\fakepath\Pet Hair Remover Glove – Effortless Fur Cleaning for Dogs & Cats #s…"
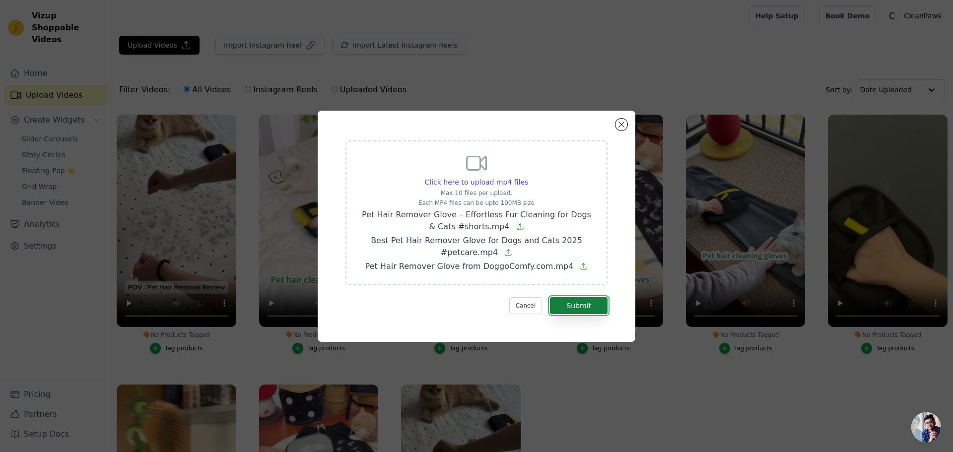
click at [576, 308] on button "Submit" at bounding box center [579, 305] width 58 height 17
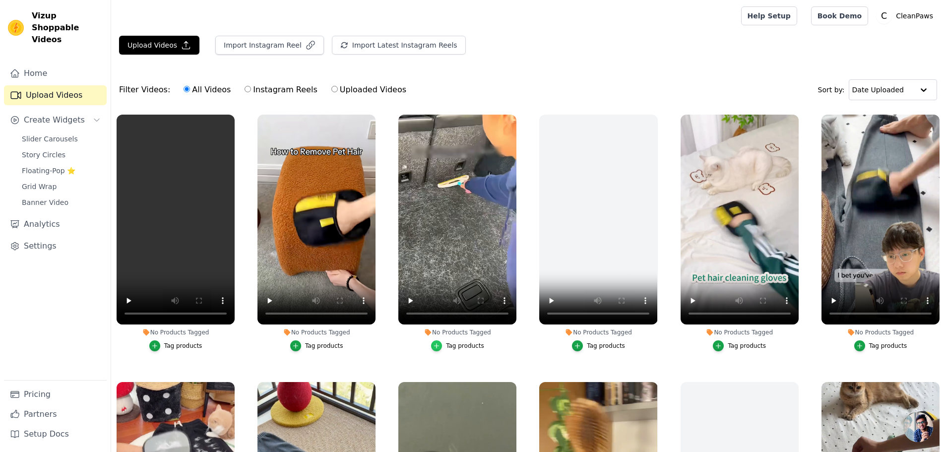
click at [439, 344] on icon "button" at bounding box center [436, 345] width 7 height 7
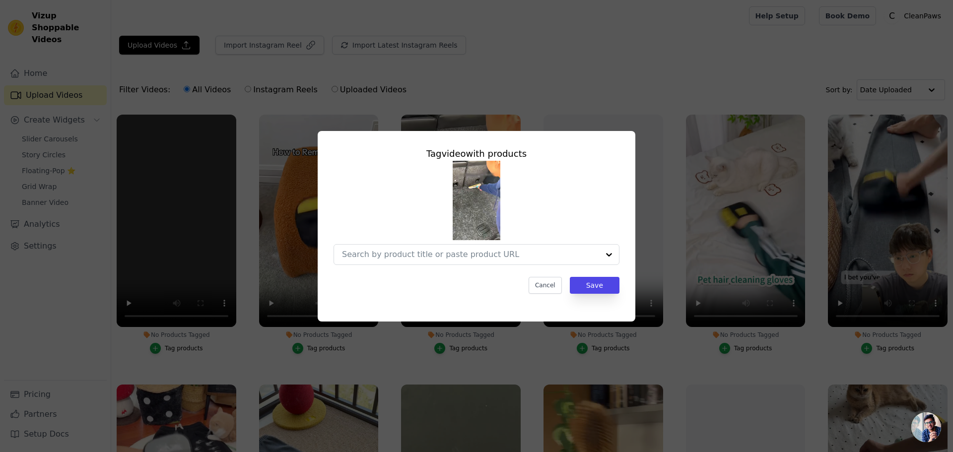
click at [615, 79] on div "Tag video with products Cancel Save" at bounding box center [476, 226] width 953 height 452
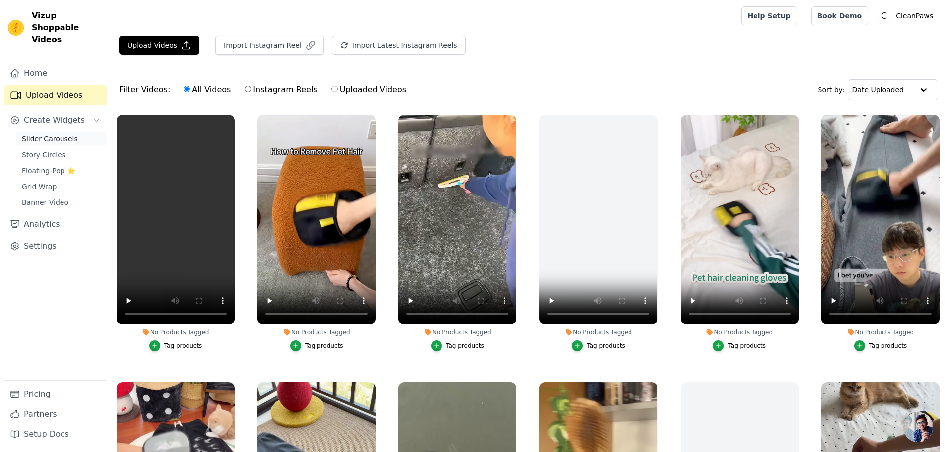
click at [72, 132] on link "Slider Carousels" at bounding box center [61, 139] width 91 height 14
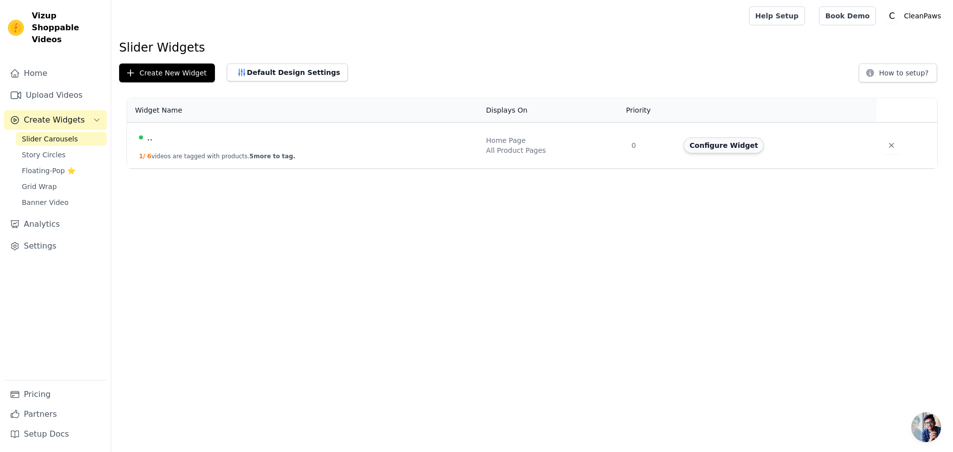
click at [708, 143] on button "Configure Widget" at bounding box center [723, 145] width 80 height 16
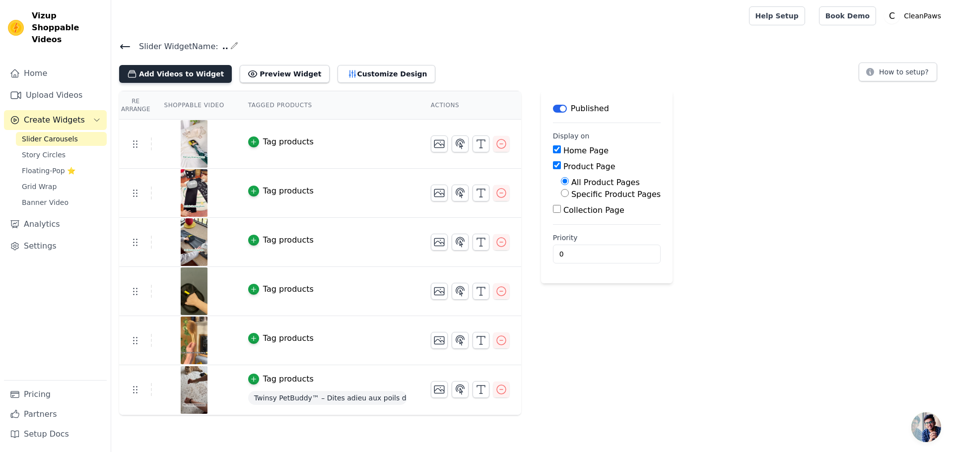
click at [207, 70] on button "Add Videos to Widget" at bounding box center [175, 74] width 113 height 18
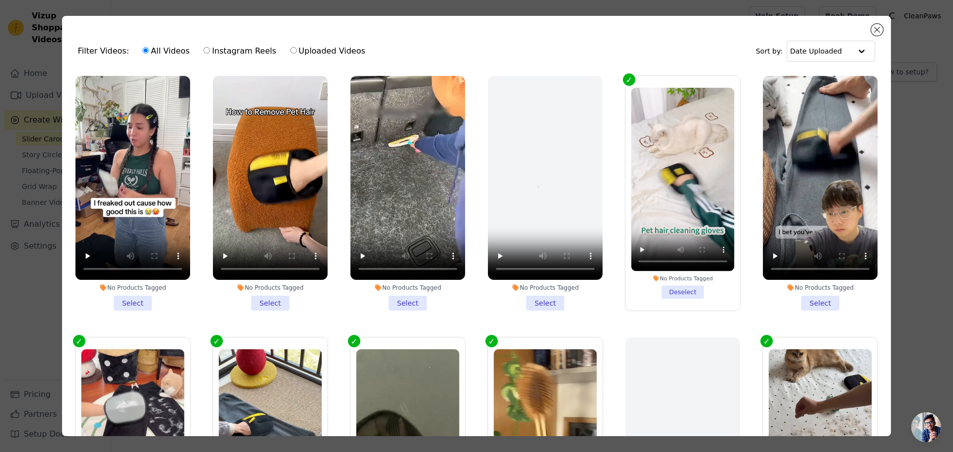
drag, startPoint x: 267, startPoint y: 294, endPoint x: 272, endPoint y: 293, distance: 5.0
click at [268, 294] on li "No Products Tagged Select" at bounding box center [270, 193] width 115 height 235
click at [0, 0] on input "No Products Tagged Select" at bounding box center [0, 0] width 0 height 0
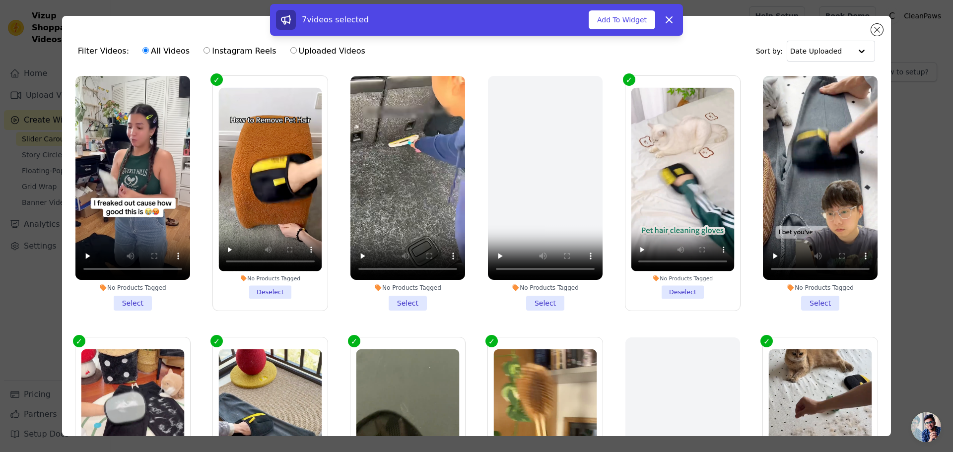
click at [401, 297] on li "No Products Tagged Select" at bounding box center [407, 193] width 115 height 235
click at [0, 0] on input "No Products Tagged Select" at bounding box center [0, 0] width 0 height 0
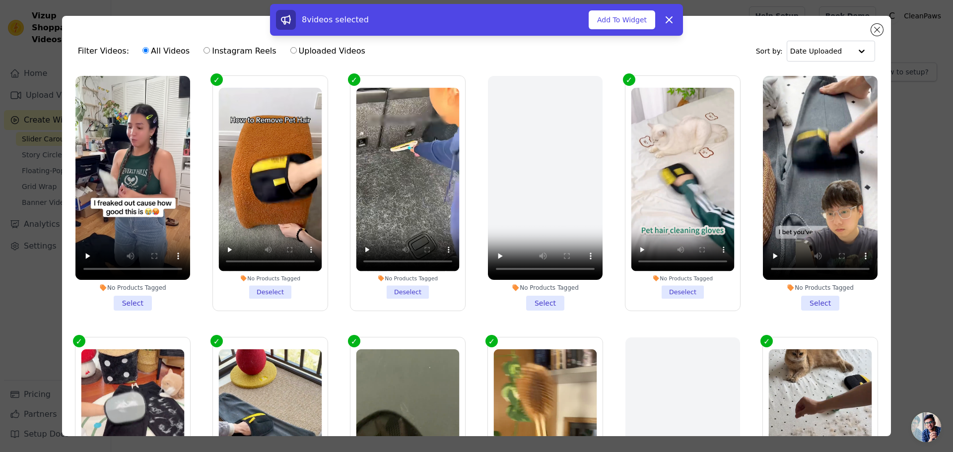
click at [139, 300] on li "No Products Tagged Select" at bounding box center [132, 193] width 115 height 235
click at [0, 0] on input "No Products Tagged Select" at bounding box center [0, 0] width 0 height 0
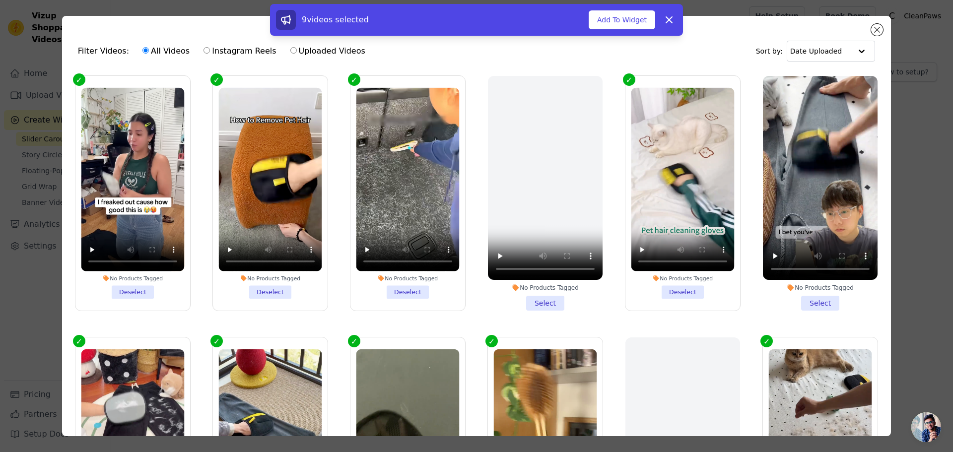
click at [808, 302] on li "No Products Tagged Select" at bounding box center [820, 193] width 115 height 235
click at [0, 0] on input "No Products Tagged Select" at bounding box center [0, 0] width 0 height 0
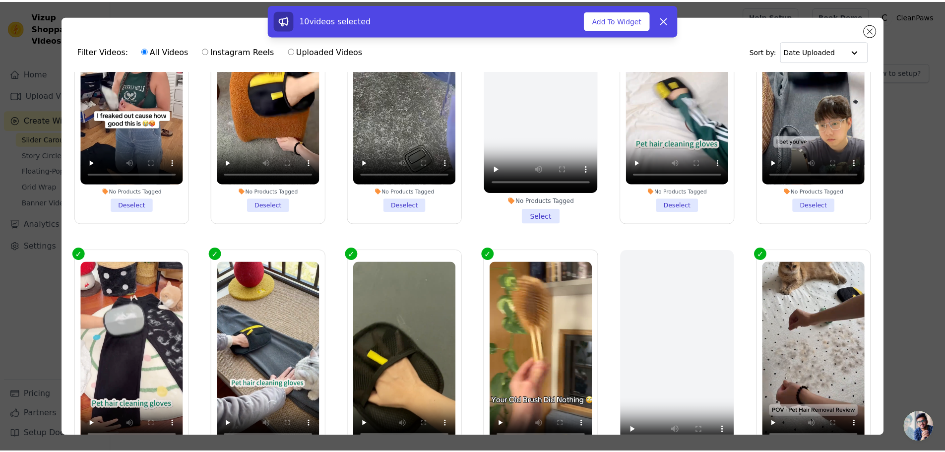
scroll to position [116, 0]
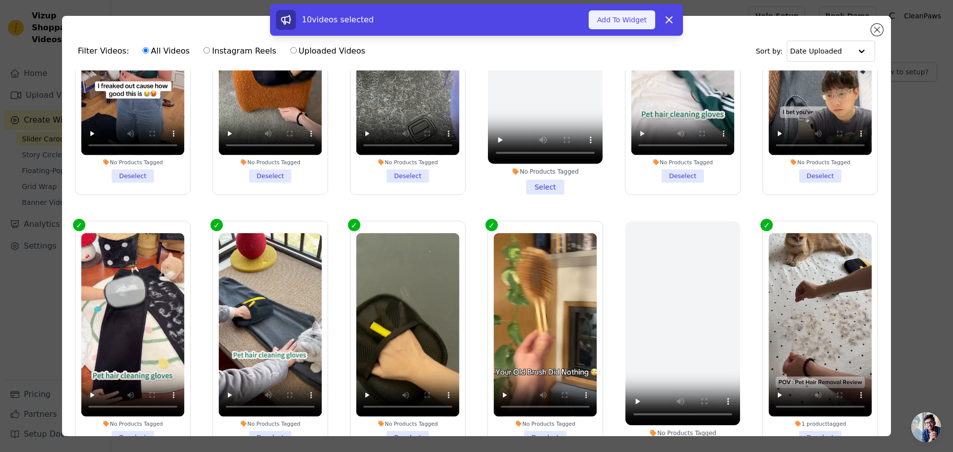
click at [609, 14] on button "Add To Widget" at bounding box center [621, 19] width 66 height 19
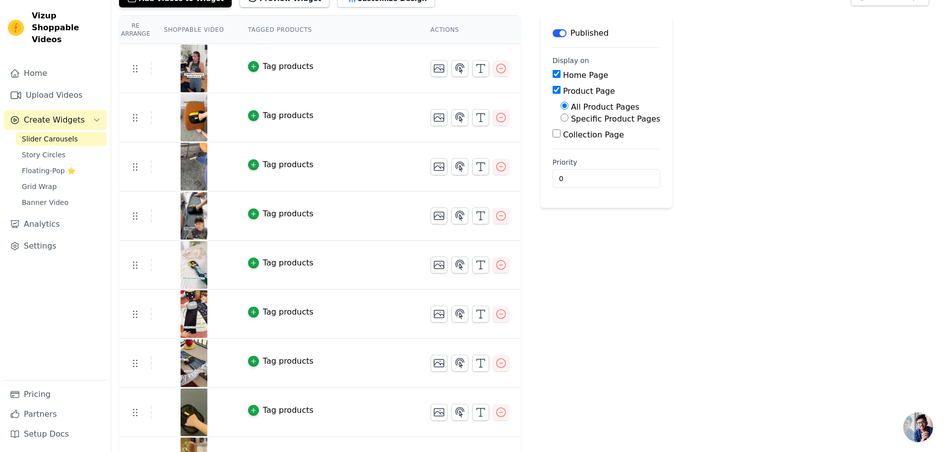
scroll to position [60, 0]
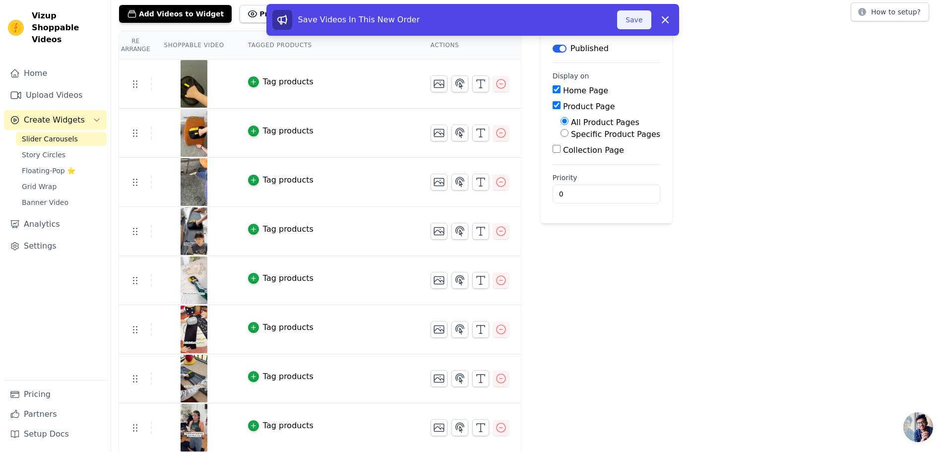
click at [646, 16] on button "Save" at bounding box center [634, 19] width 34 height 19
